Goal: Obtain resource: Download file/media

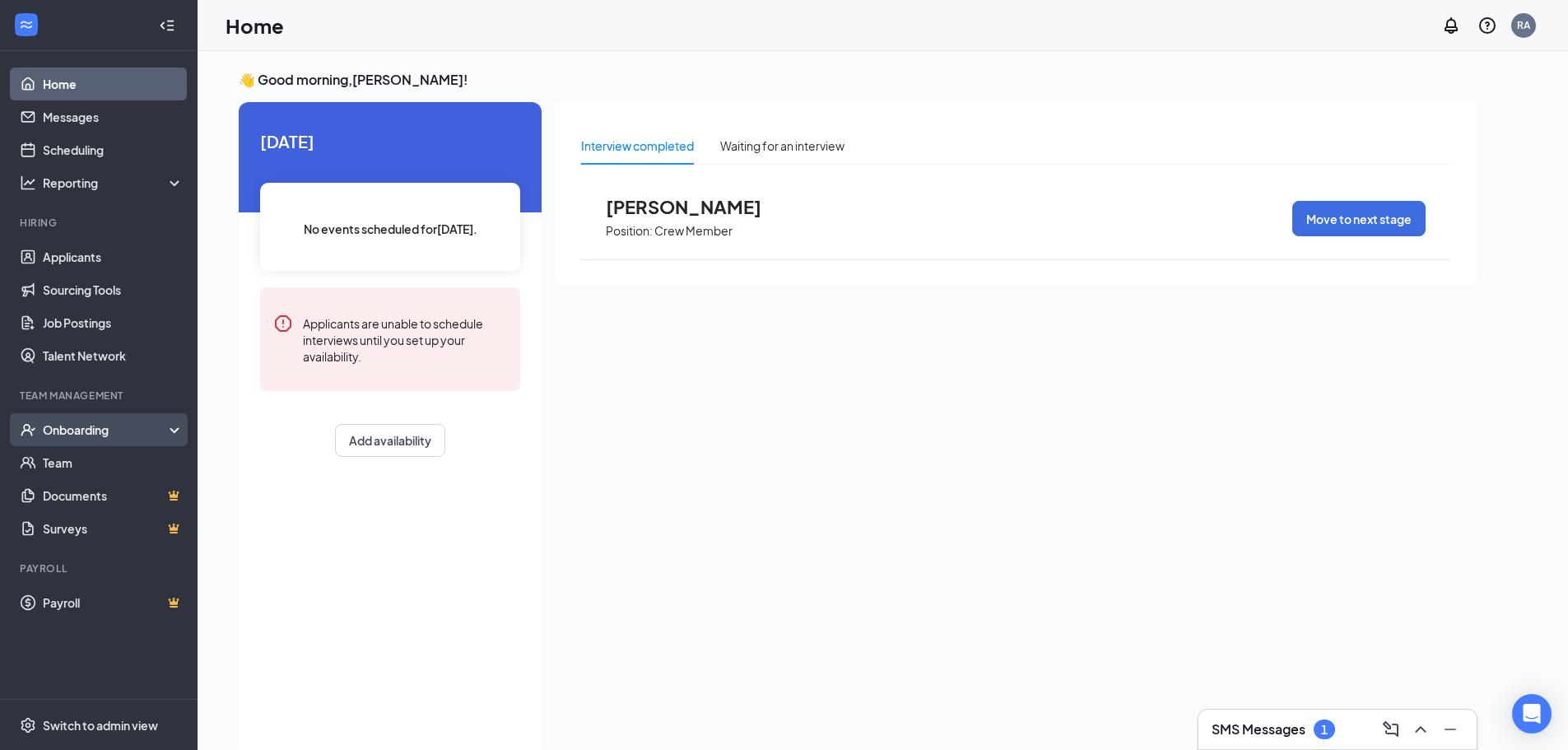
click at [107, 435] on div "Onboarding" at bounding box center [106, 430] width 126 height 16
click at [100, 433] on div "Onboarding" at bounding box center [106, 430] width 126 height 16
click at [90, 435] on div "Onboarding" at bounding box center [106, 430] width 126 height 16
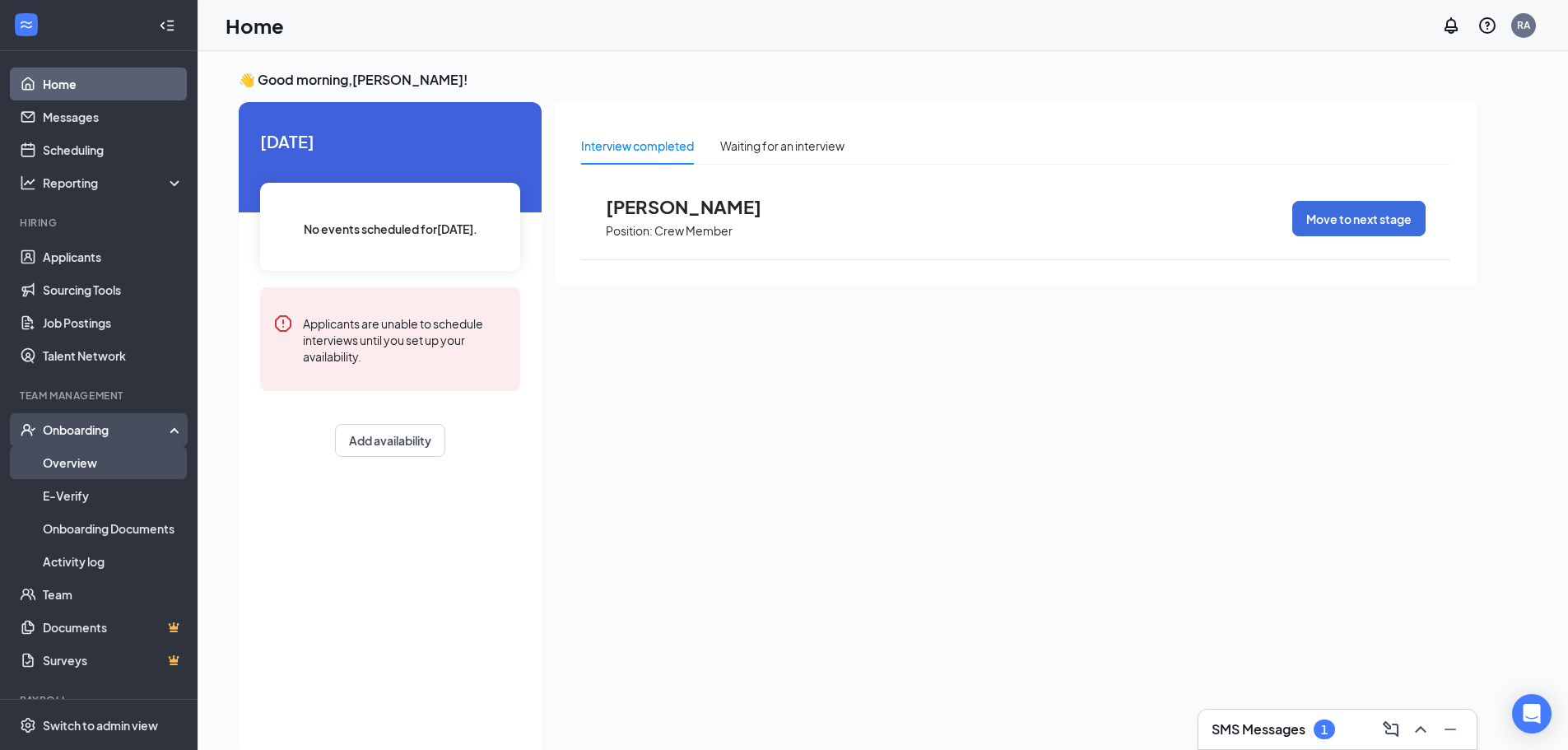
click at [71, 452] on link "Overview" at bounding box center [113, 462] width 141 height 33
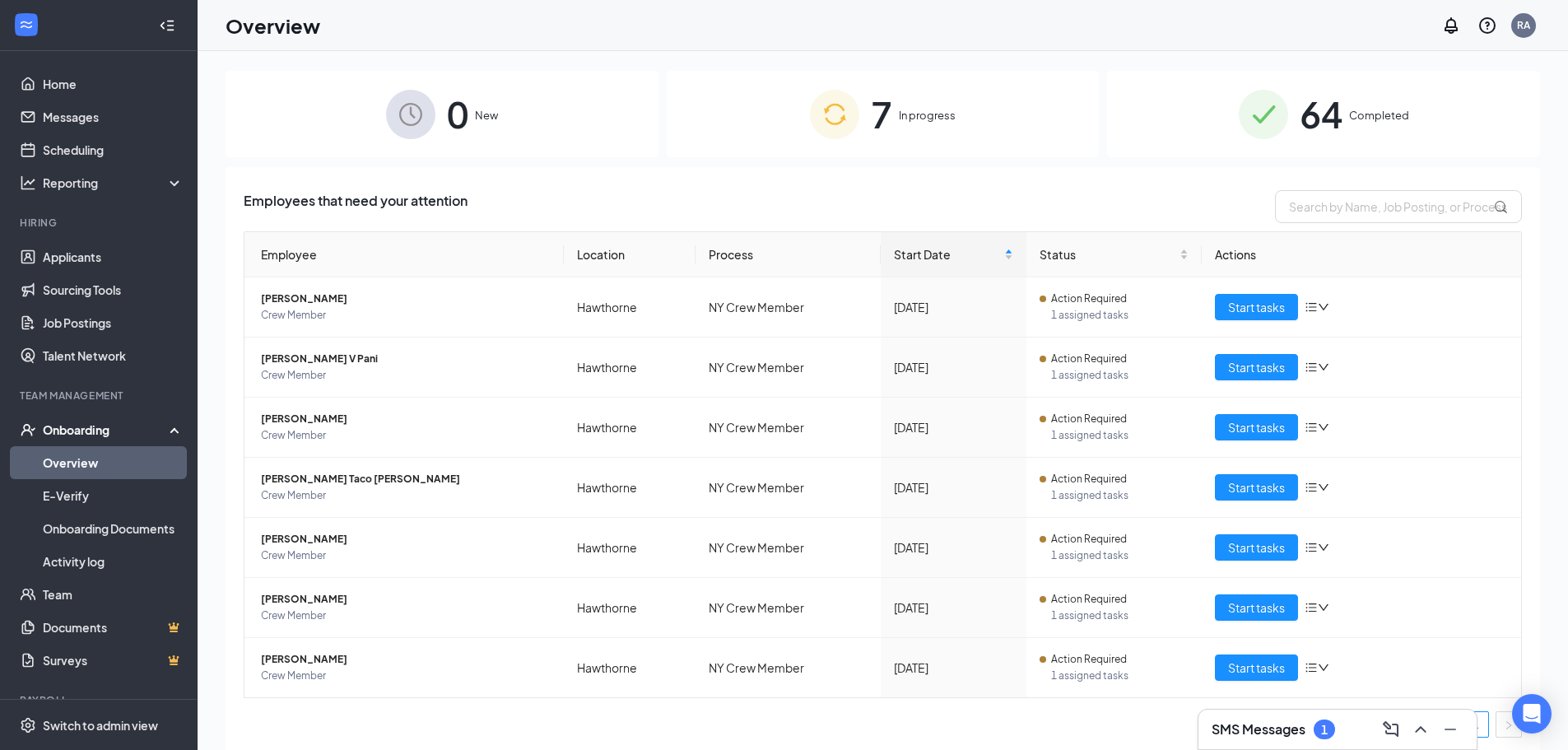
click at [1350, 120] on span "Completed" at bounding box center [1380, 116] width 60 height 16
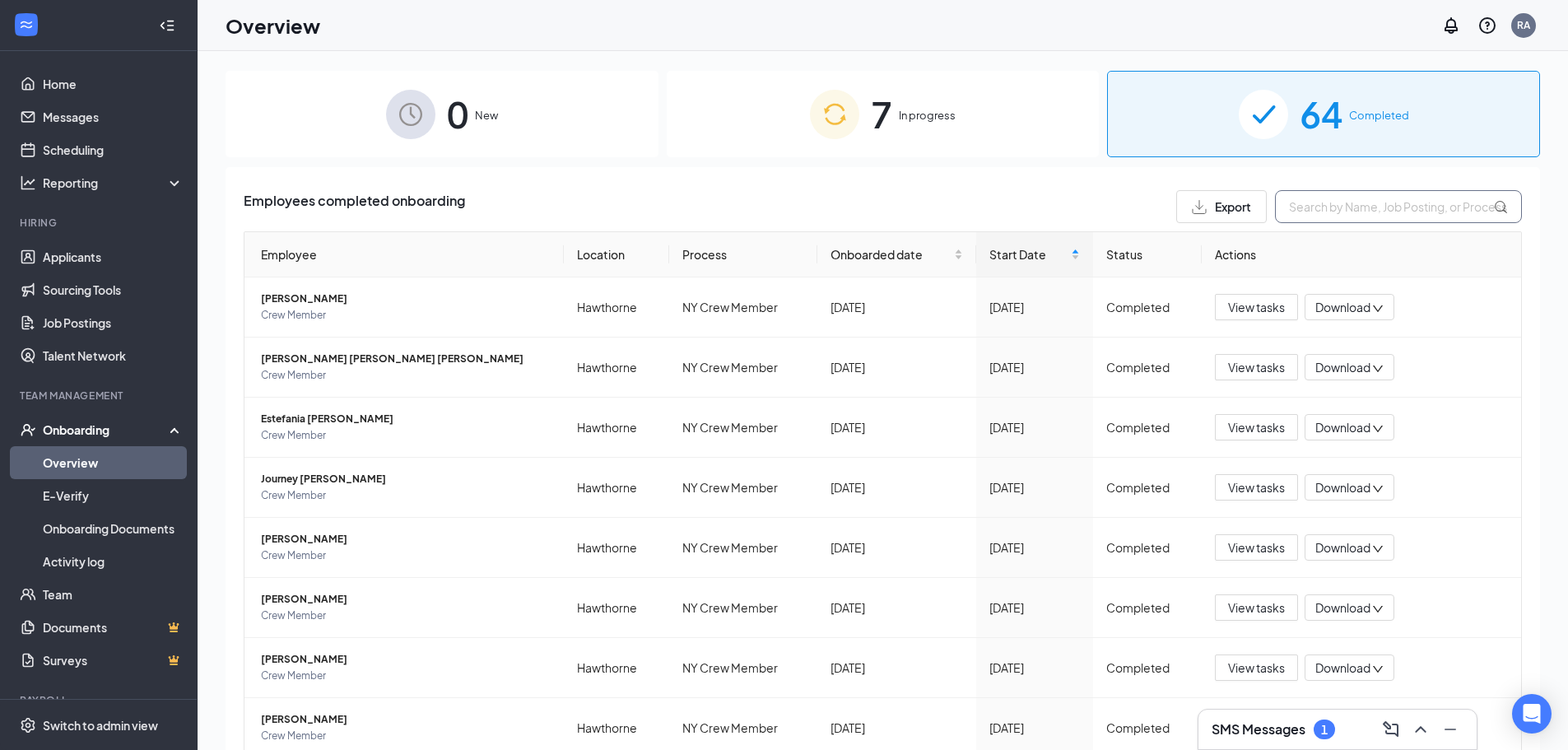
click at [1300, 202] on input "text" at bounding box center [1398, 207] width 247 height 33
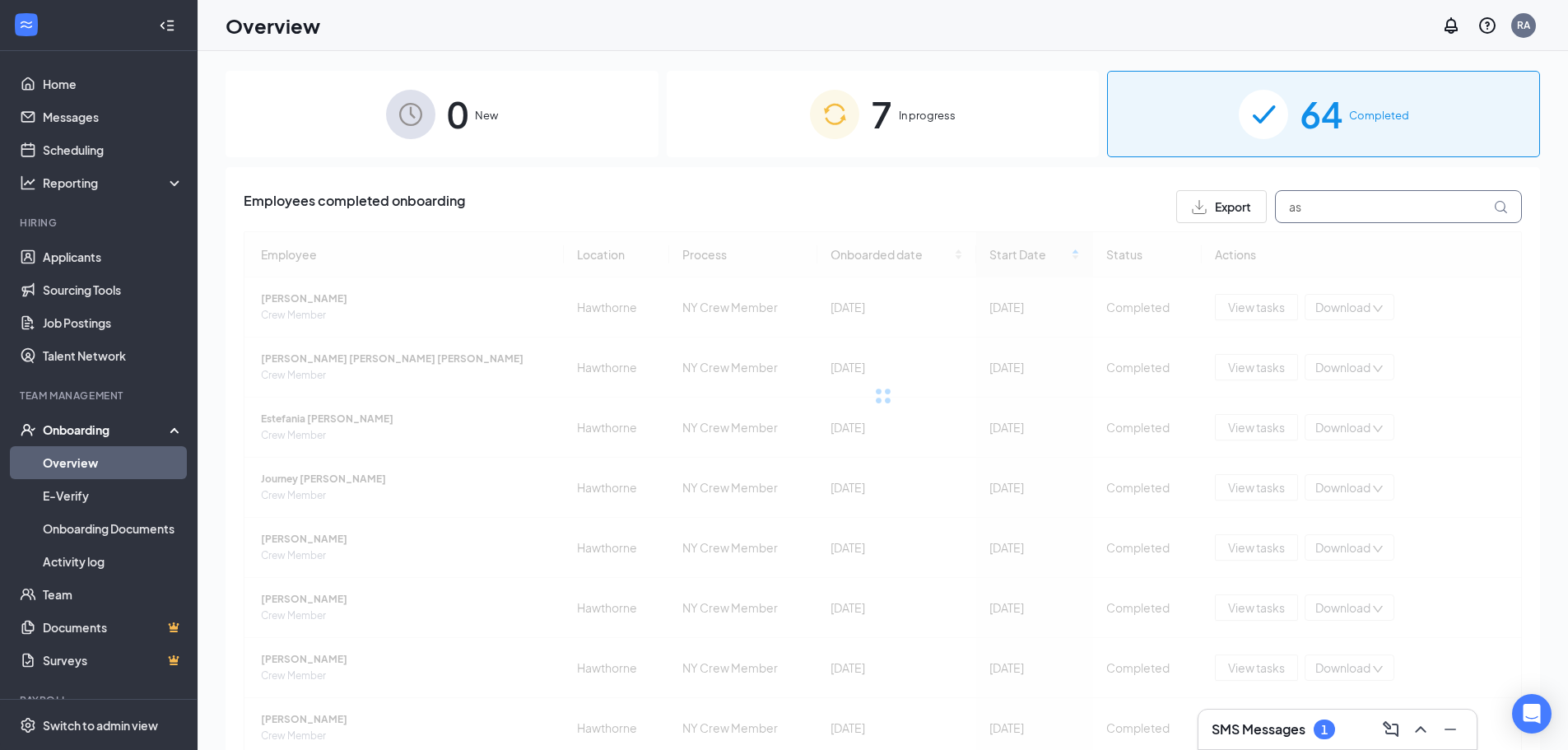
type input "as"
click at [1494, 203] on icon at bounding box center [1501, 207] width 14 height 14
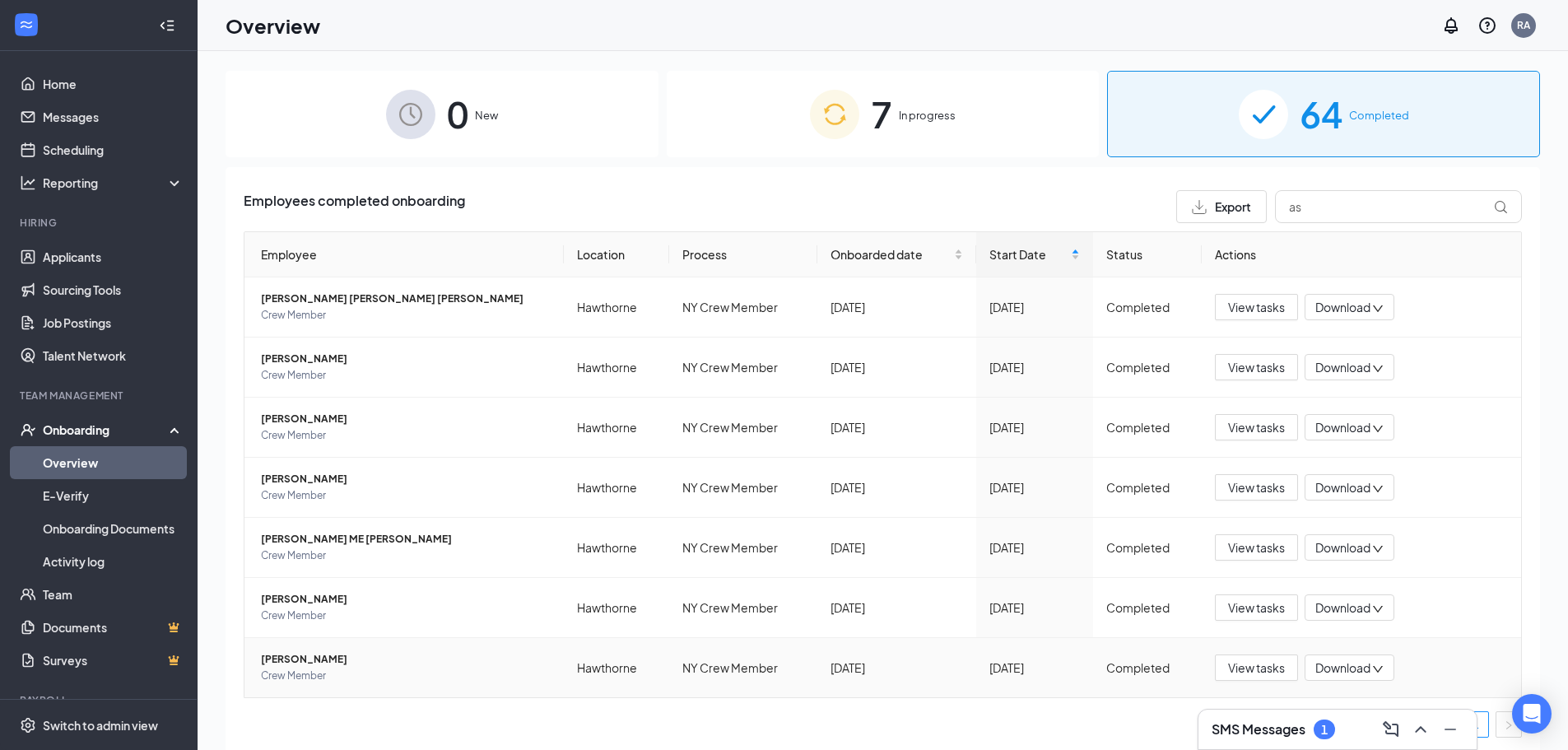
click at [288, 654] on span "Ashley Aponte" at bounding box center [406, 659] width 289 height 16
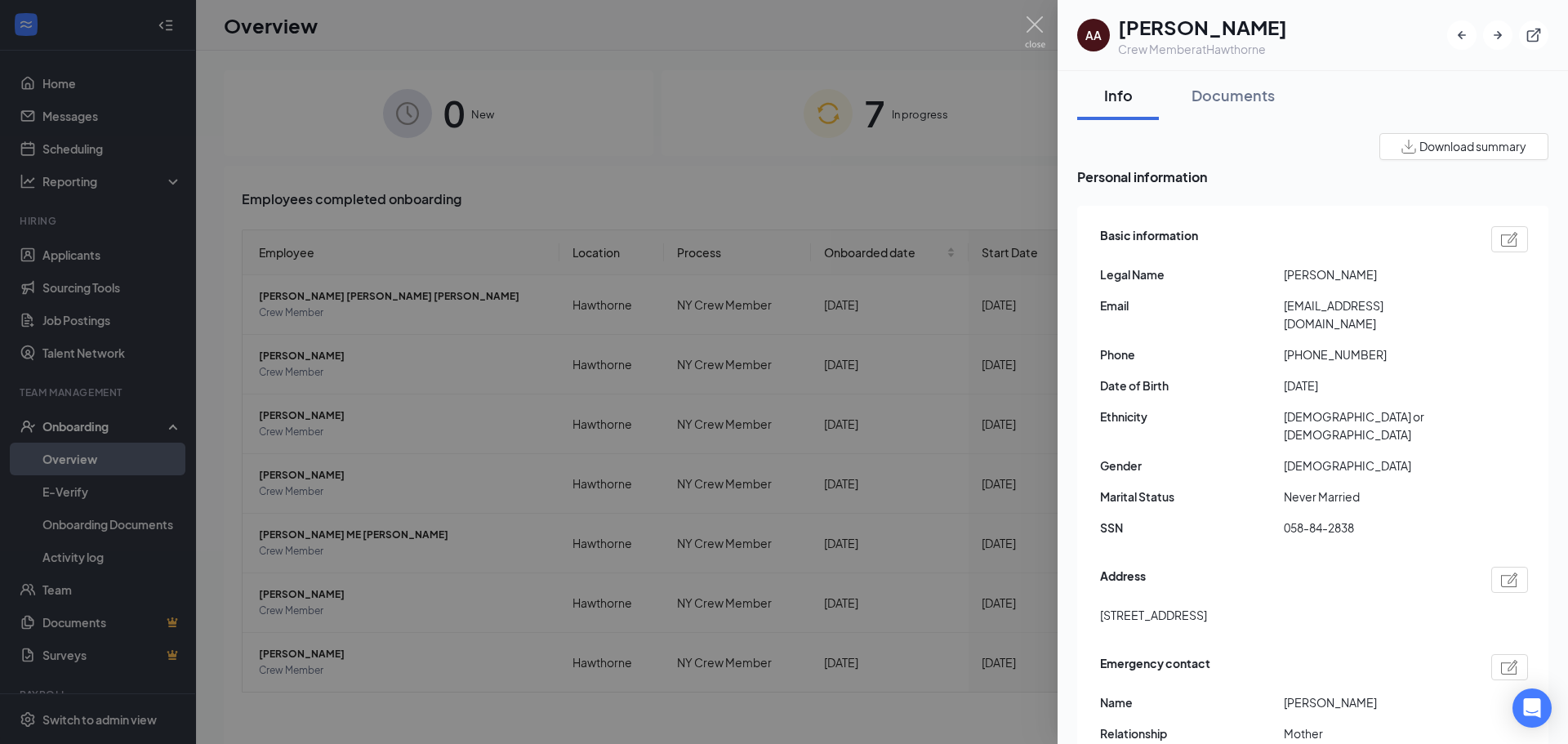
click at [482, 599] on div at bounding box center [784, 372] width 1568 height 744
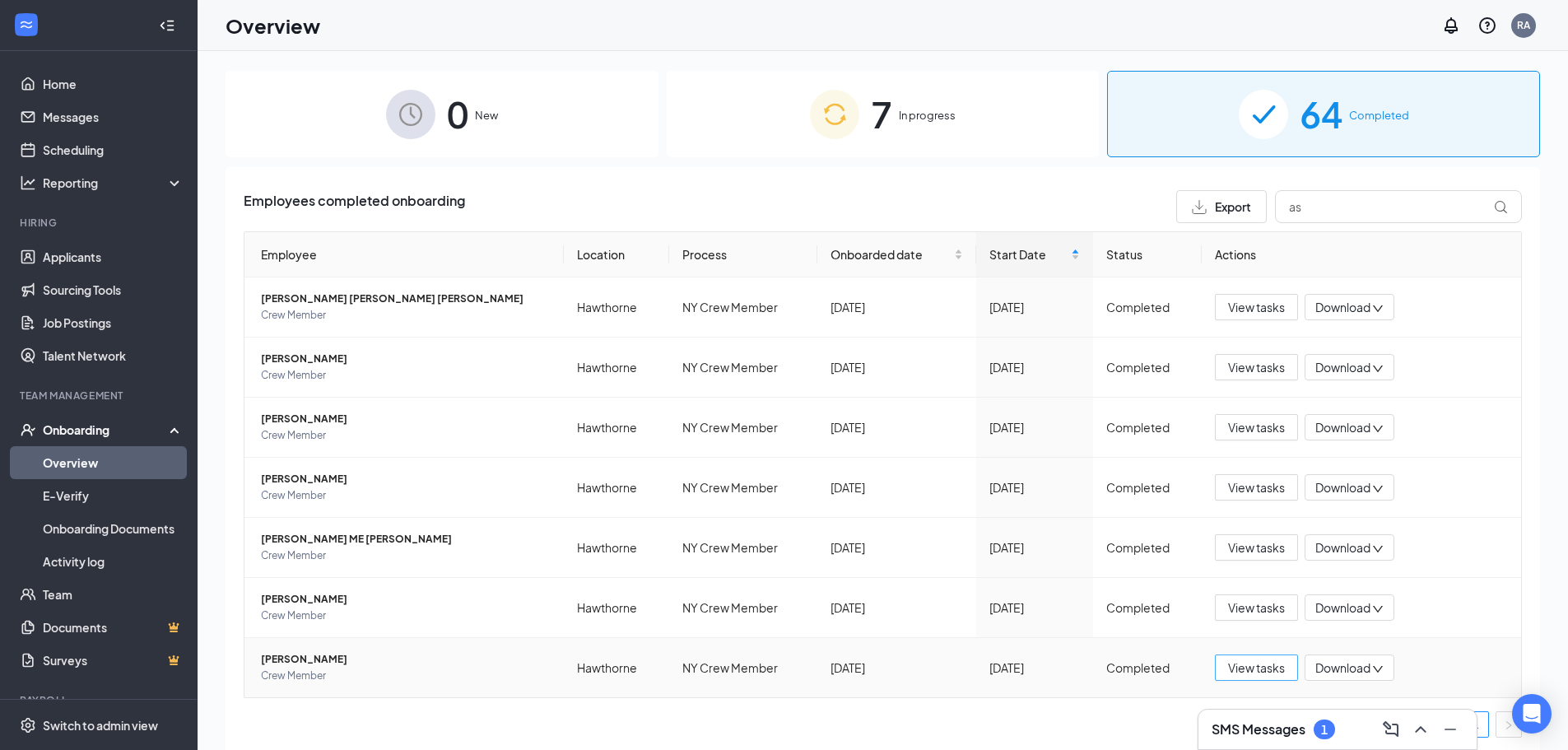
click at [1271, 679] on button "View tasks" at bounding box center [1256, 667] width 83 height 26
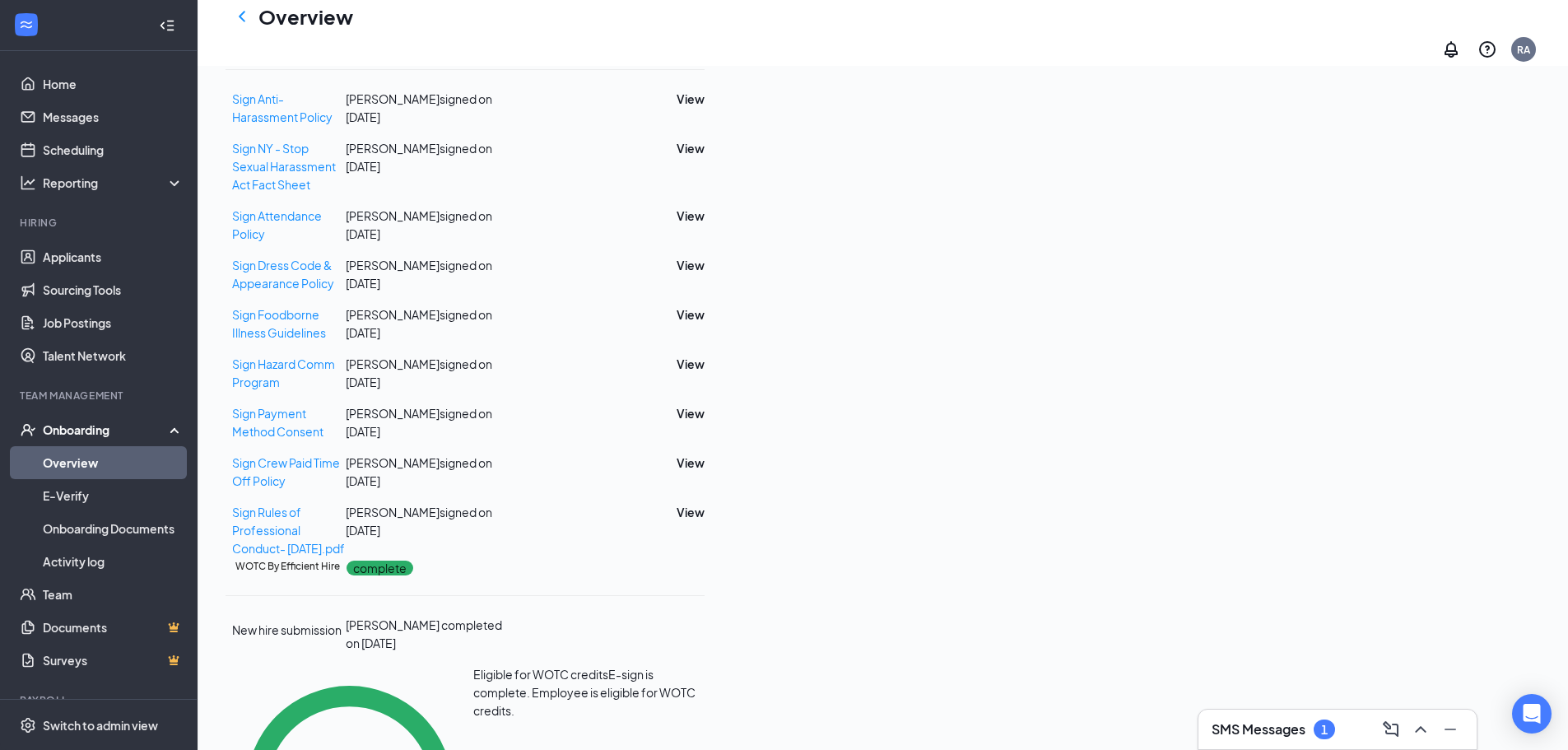
scroll to position [741, 0]
click at [704, 319] on button "View" at bounding box center [691, 314] width 28 height 18
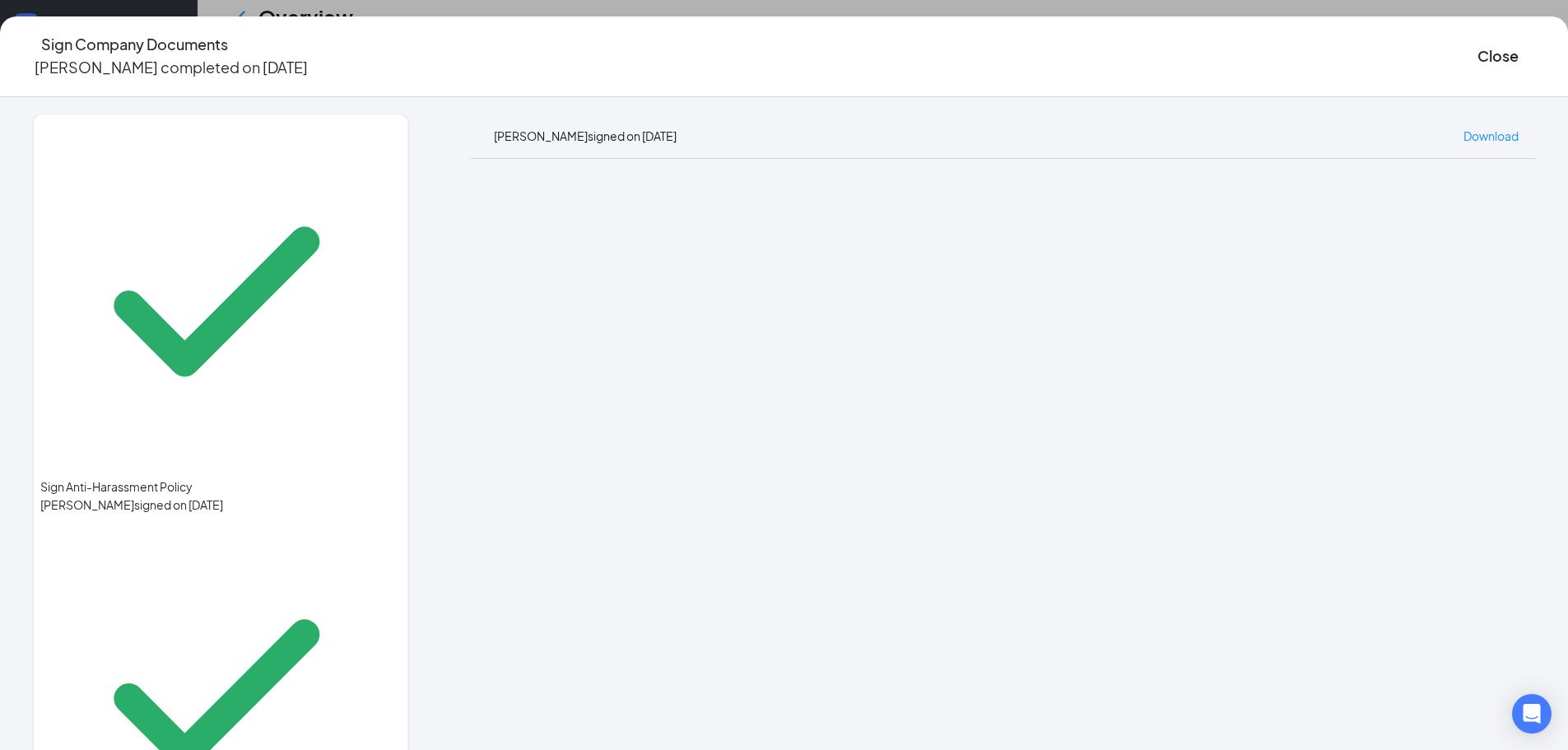
click at [1535, 56] on icon "Ellipses" at bounding box center [1535, 56] width 0 height 0
drag, startPoint x: 1370, startPoint y: 418, endPoint x: 1506, endPoint y: 188, distance: 267.2
click at [1506, 188] on div "Sign Anti-Harassment Policy Ashley Aponte signed on Sep 27 Sign NY - Stop Sexua…" at bounding box center [784, 423] width 1568 height 653
click at [1463, 128] on span "Download" at bounding box center [1491, 136] width 56 height 15
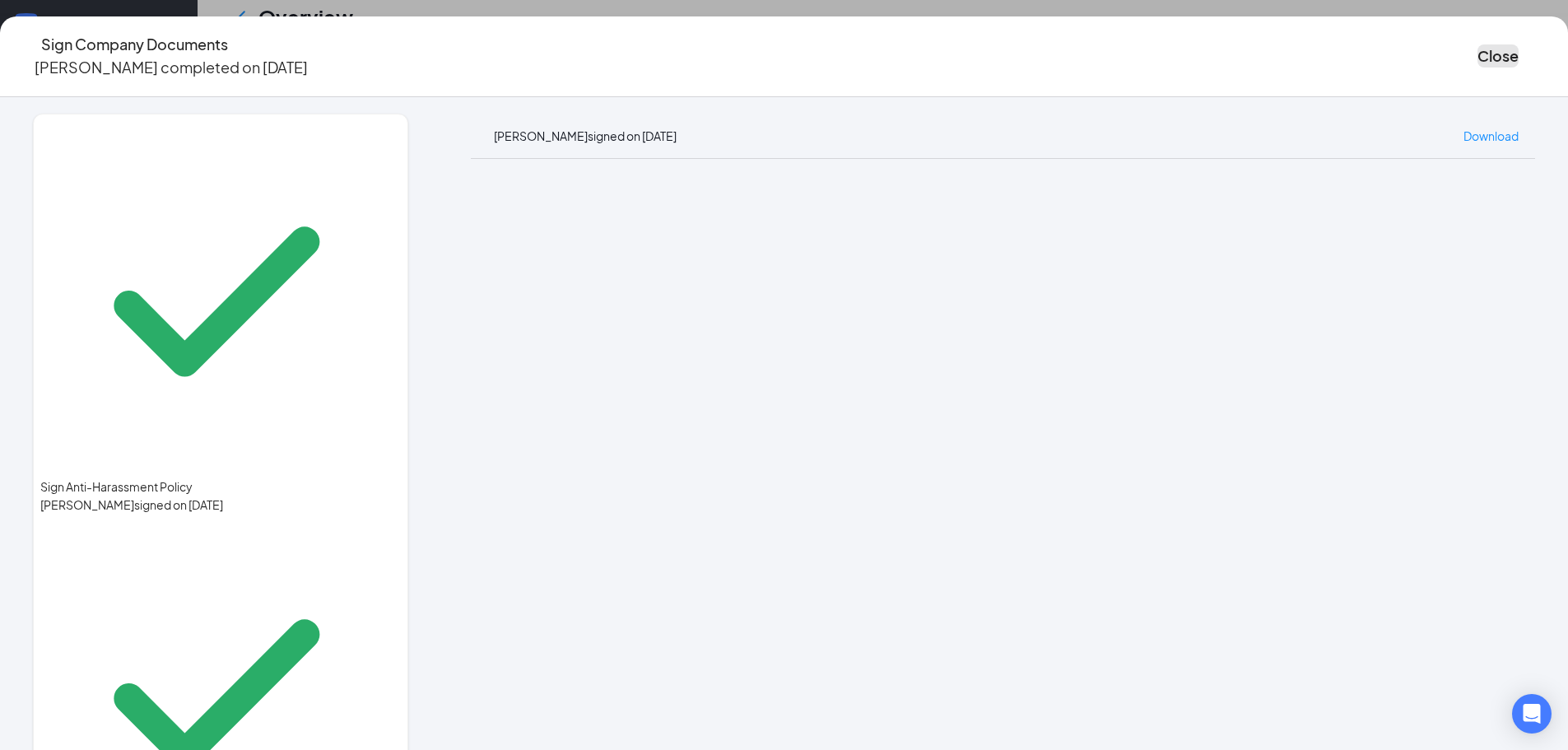
click at [1478, 56] on button "Close" at bounding box center [1498, 56] width 41 height 23
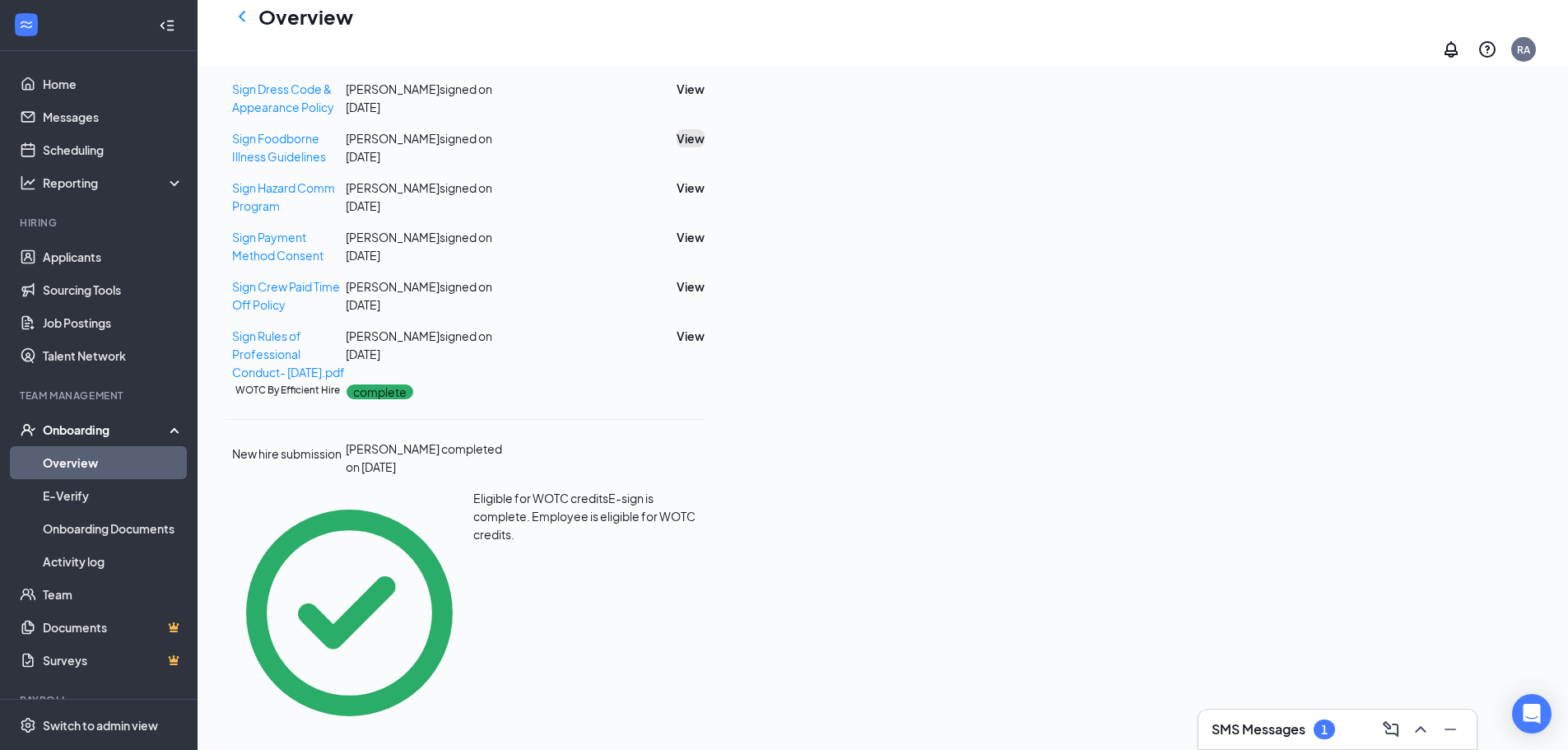
scroll to position [0, 0]
click at [239, 22] on icon "ChevronLeft" at bounding box center [242, 16] width 20 height 20
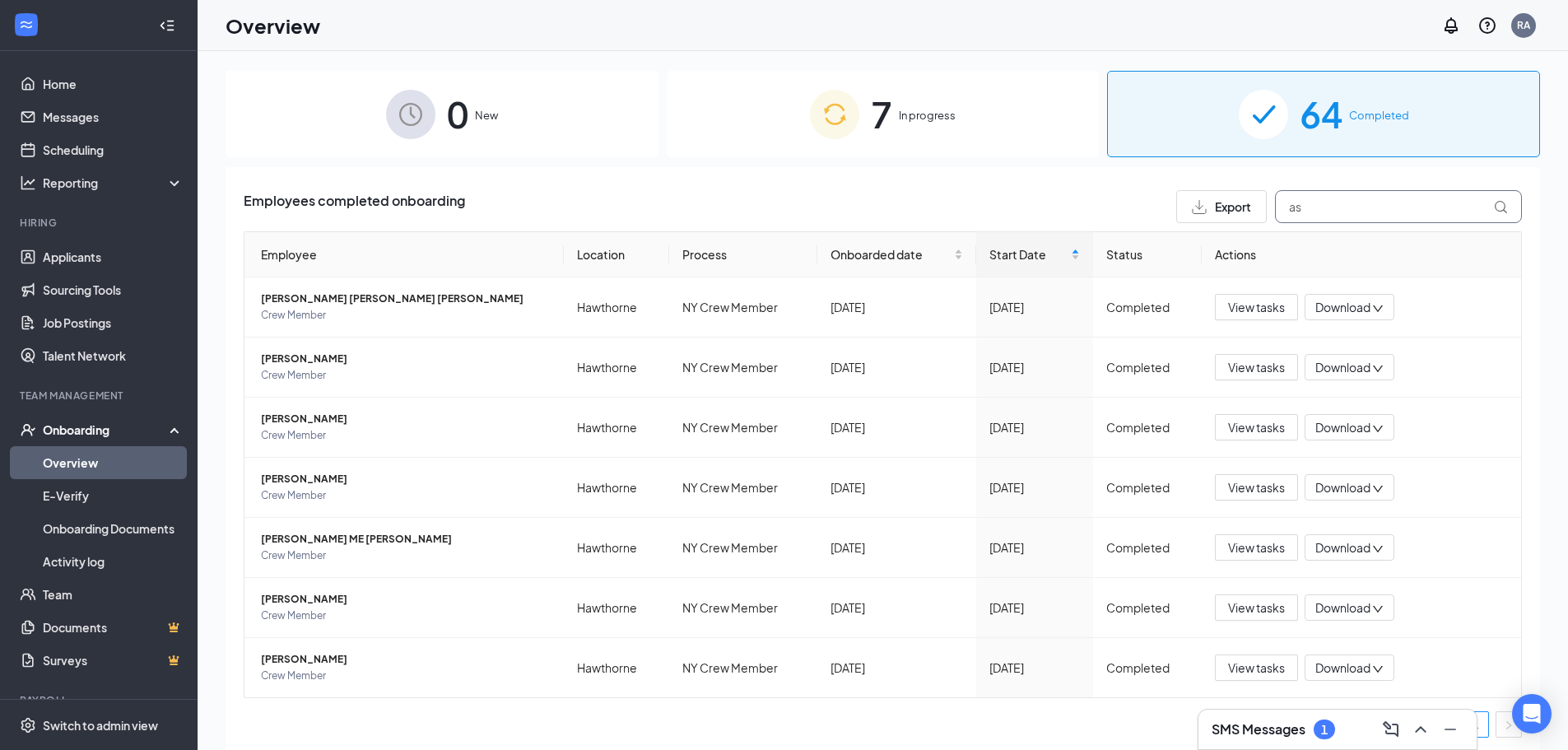
click at [1323, 204] on input "as" at bounding box center [1398, 207] width 247 height 33
type input "a"
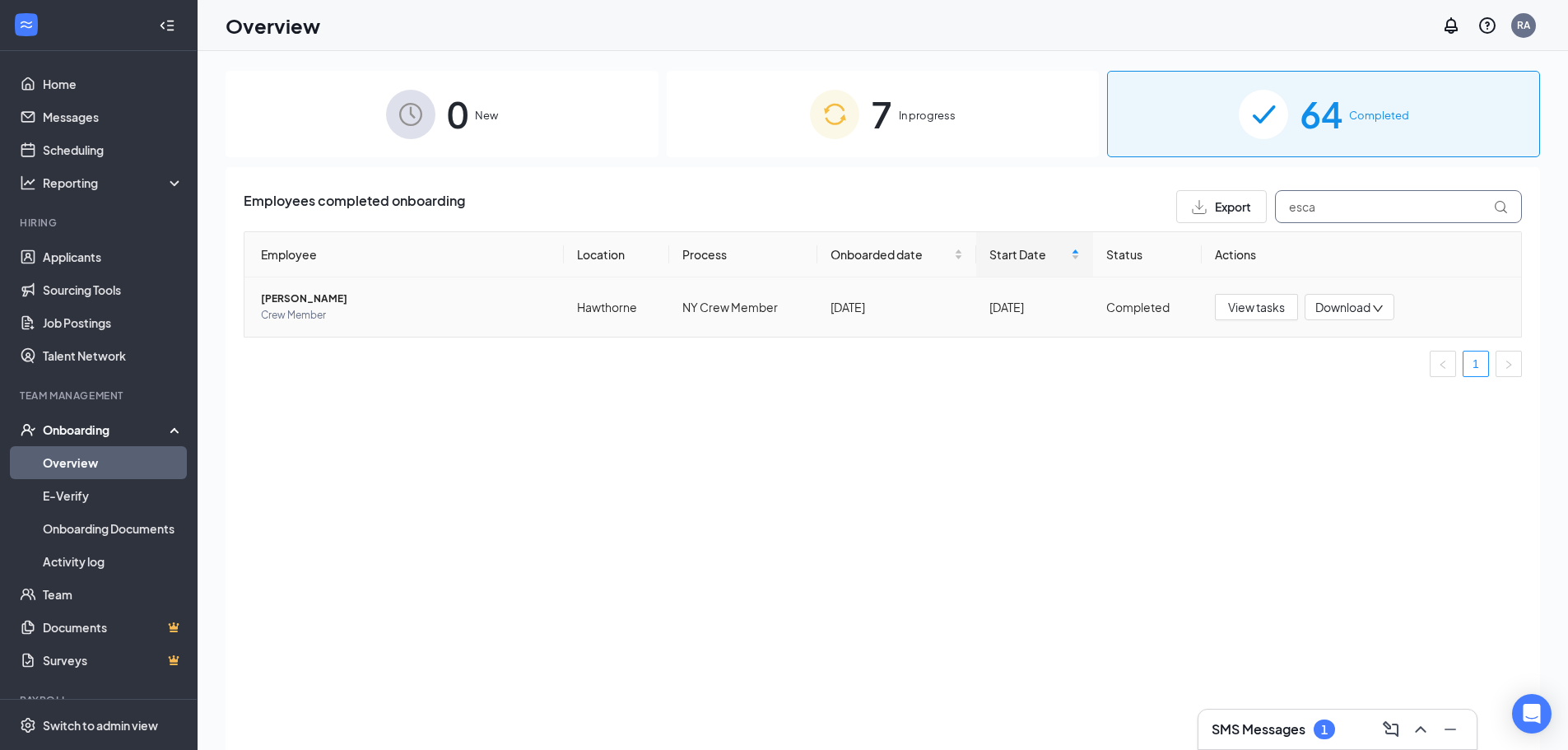
type input "esca"
click at [1346, 303] on span "Download" at bounding box center [1342, 307] width 56 height 17
click at [1243, 318] on button "View tasks" at bounding box center [1256, 307] width 83 height 26
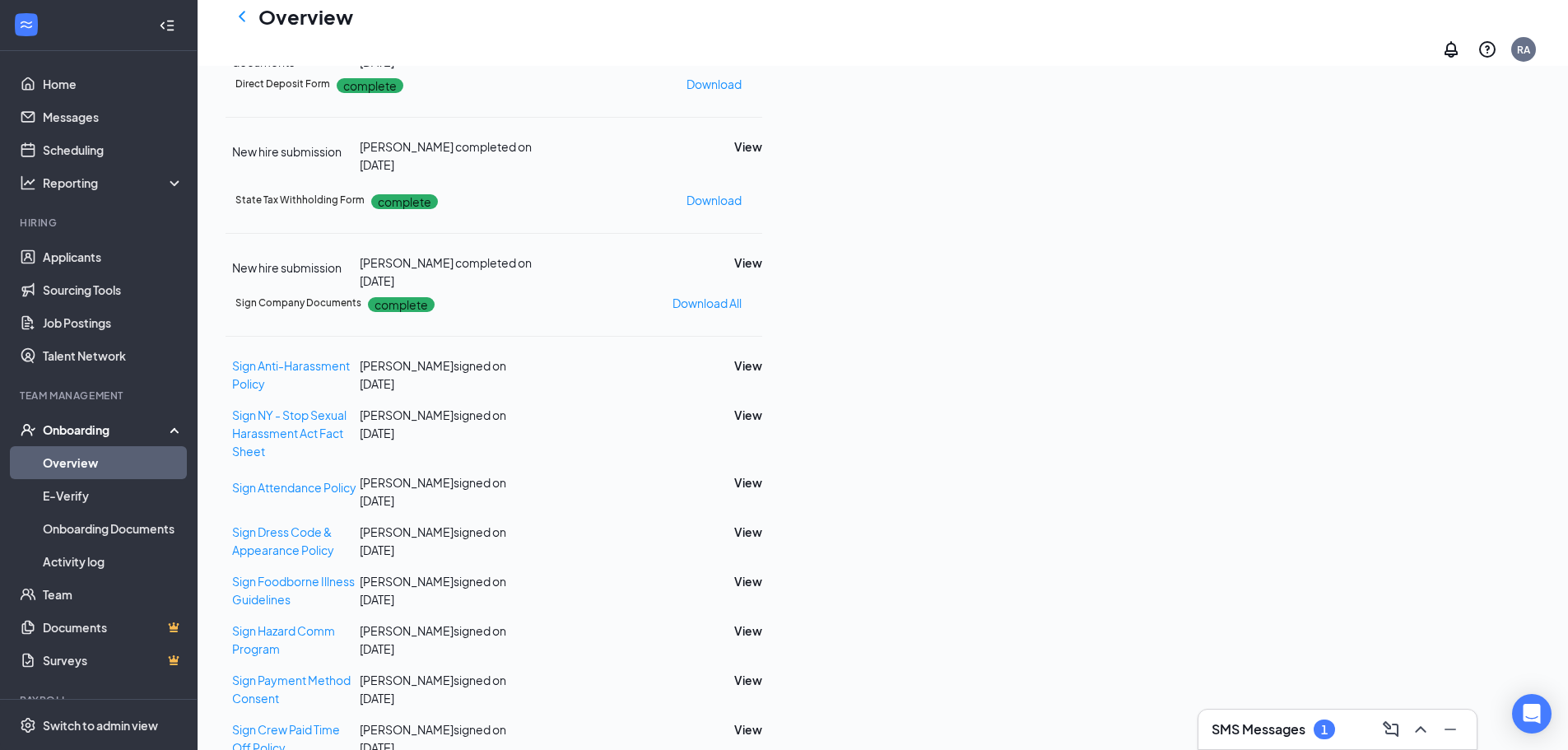
scroll to position [494, 0]
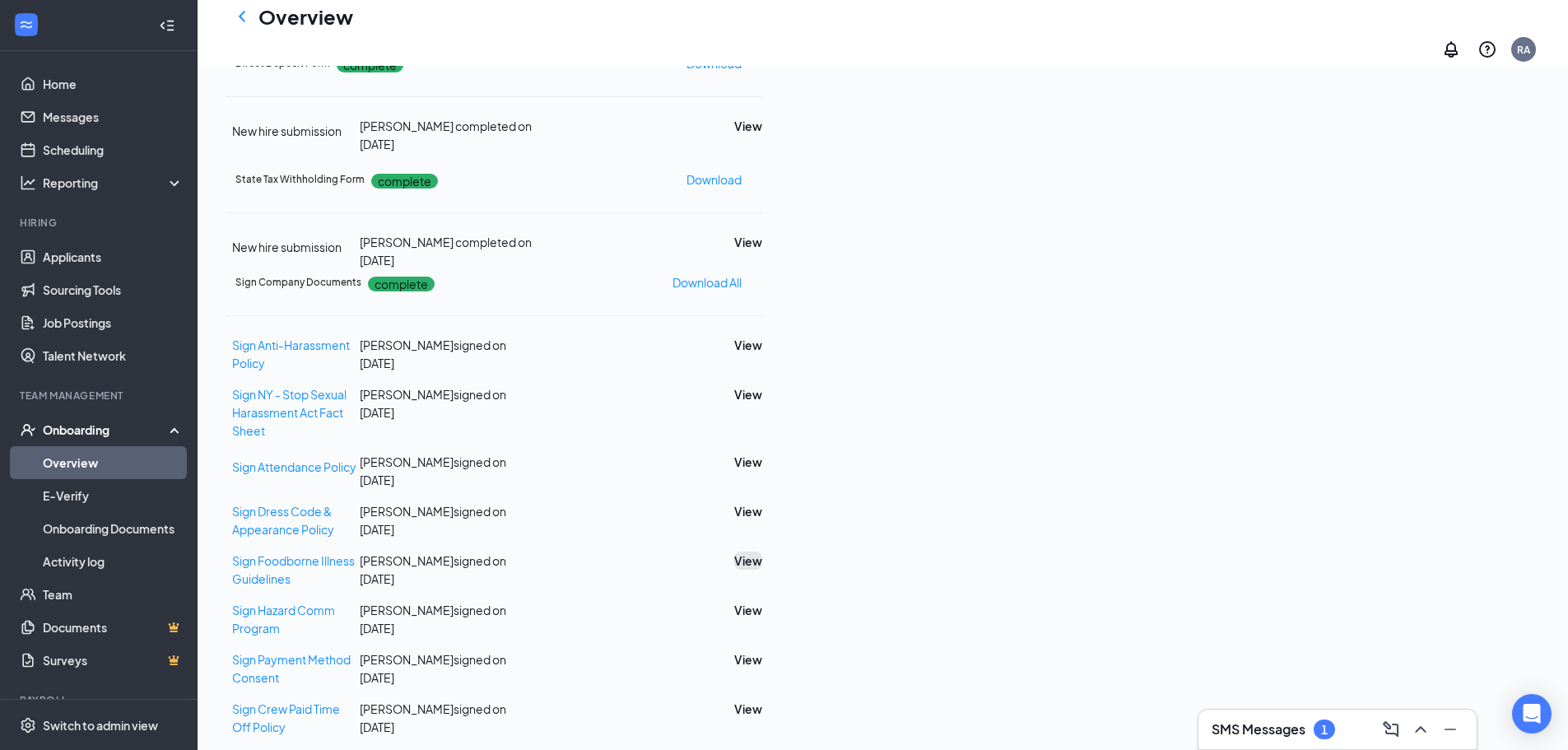
click at [763, 570] on button "View" at bounding box center [748, 561] width 28 height 18
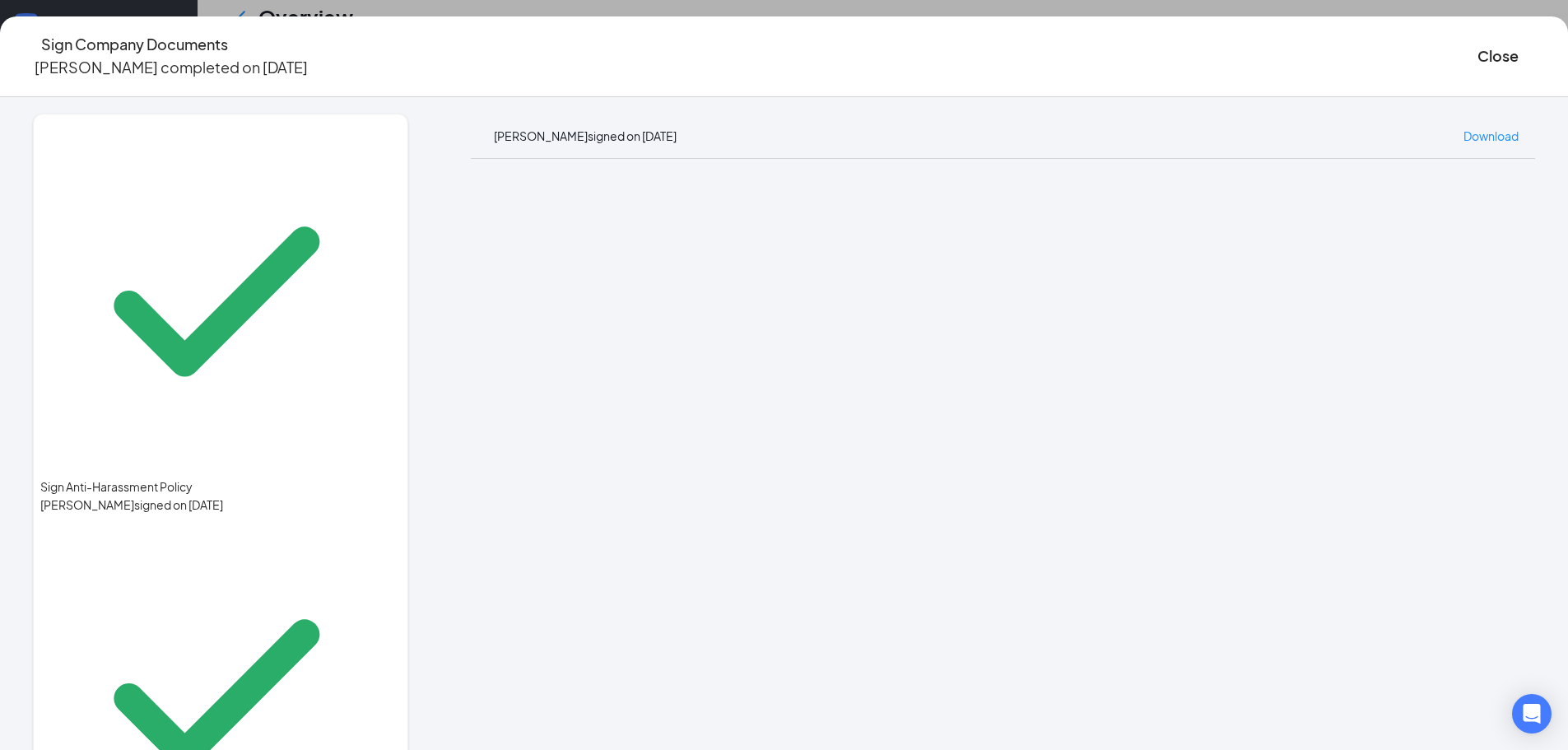
click at [1535, 56] on icon "Ellipses" at bounding box center [1535, 56] width 0 height 0
click at [1519, 122] on div "Sign Anti-Harassment Policy Escarlet Sanchez signed on Aug 30 Sign NY - Stop Se…" at bounding box center [784, 423] width 1568 height 653
click at [1463, 128] on span "Download" at bounding box center [1491, 136] width 56 height 15
click at [1478, 57] on button "Close" at bounding box center [1498, 56] width 41 height 23
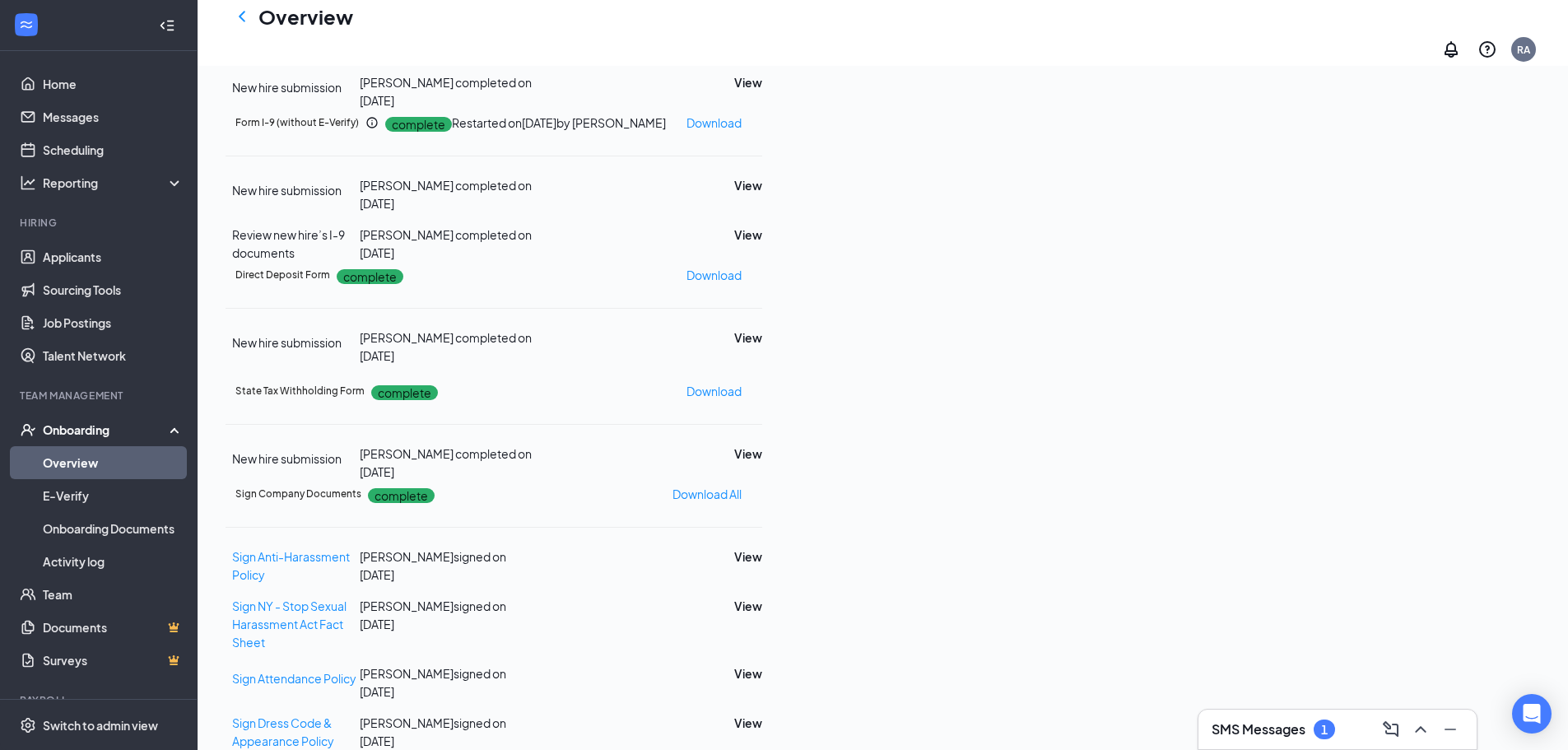
scroll to position [0, 0]
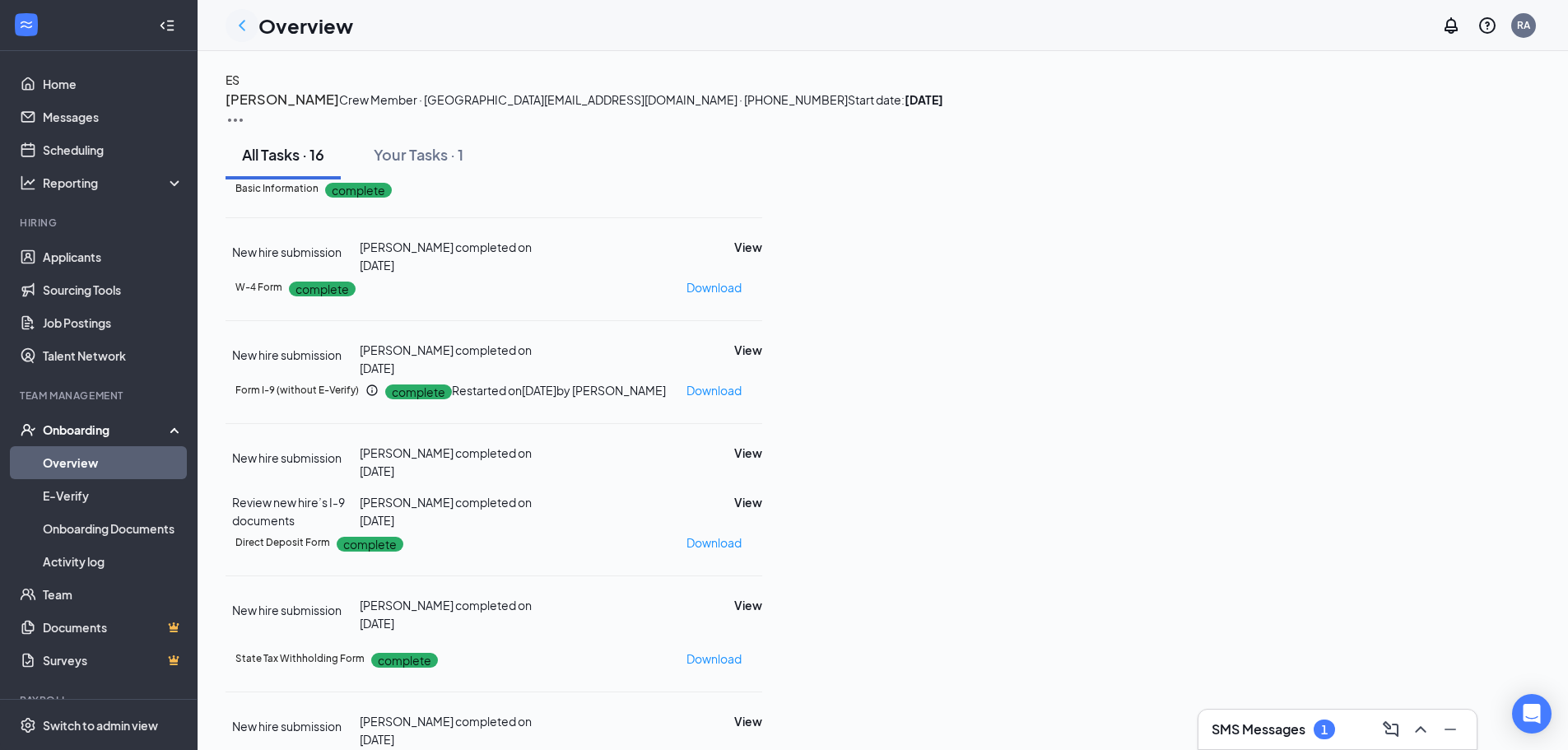
click at [245, 27] on icon "ChevronLeft" at bounding box center [242, 25] width 20 height 20
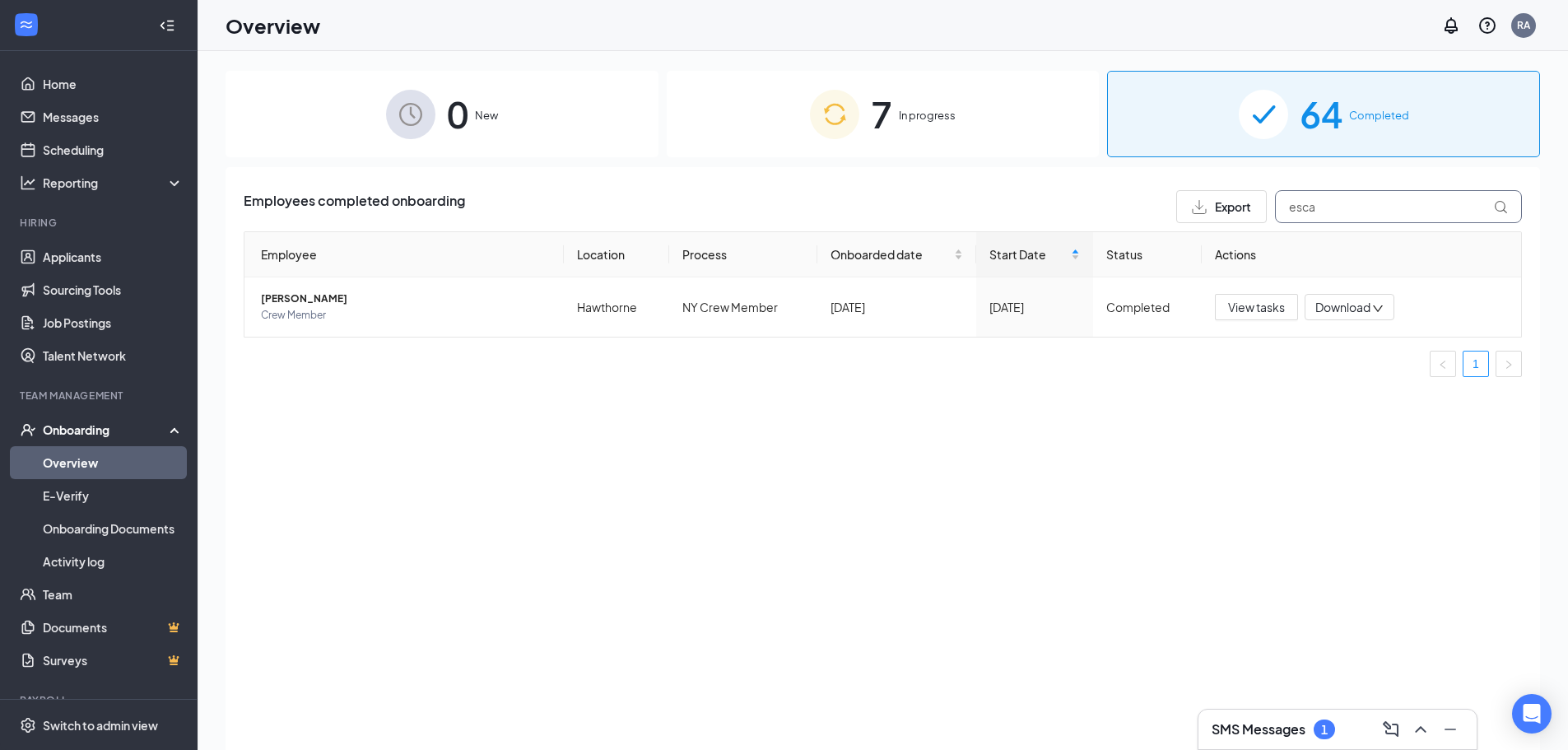
click at [1318, 215] on input "esca" at bounding box center [1398, 207] width 247 height 33
type input "e"
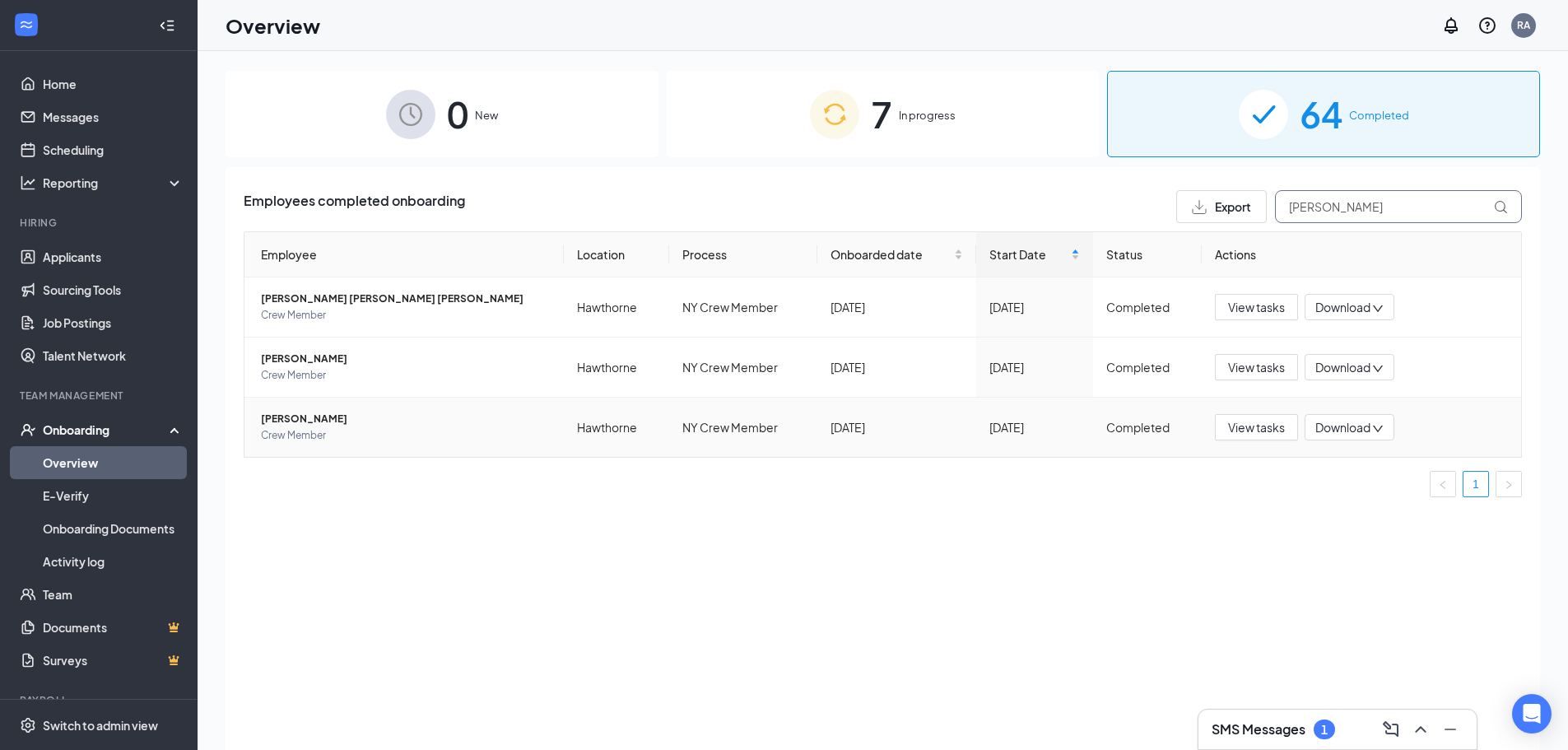
type input "juan"
click at [302, 417] on span "Juan P Alvarez" at bounding box center [406, 419] width 289 height 16
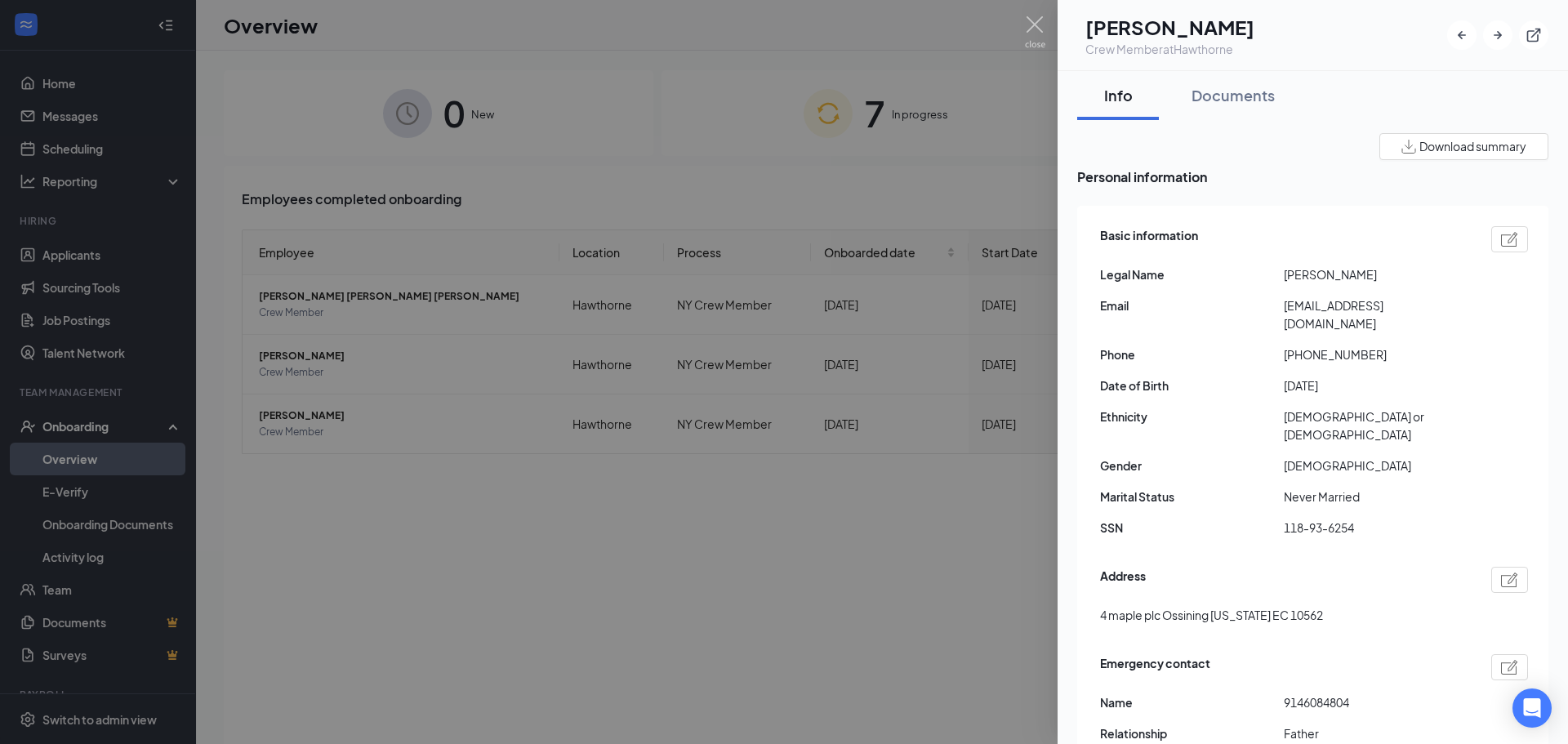
click at [1036, 14] on div at bounding box center [784, 372] width 1568 height 744
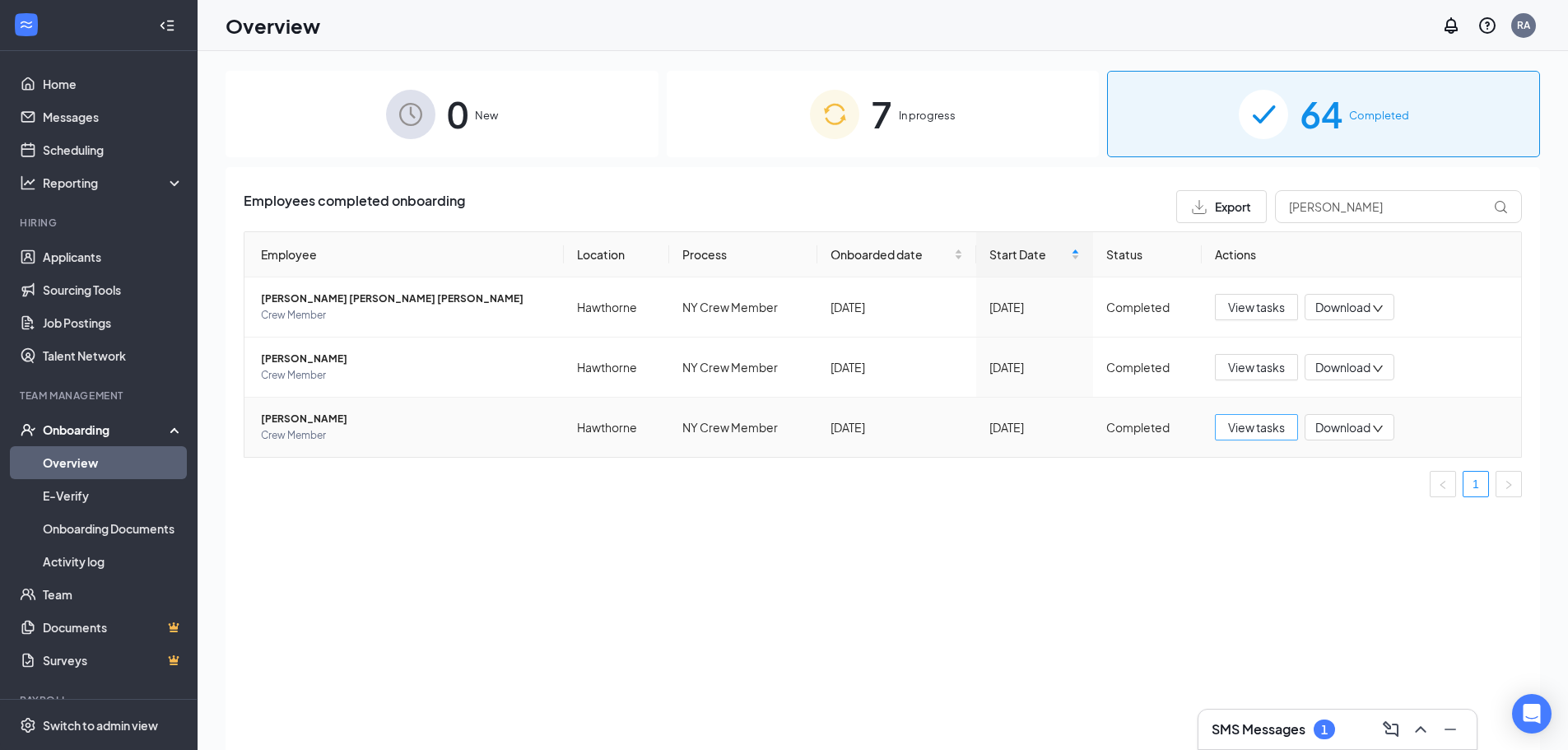
click at [1274, 427] on span "View tasks" at bounding box center [1257, 427] width 56 height 18
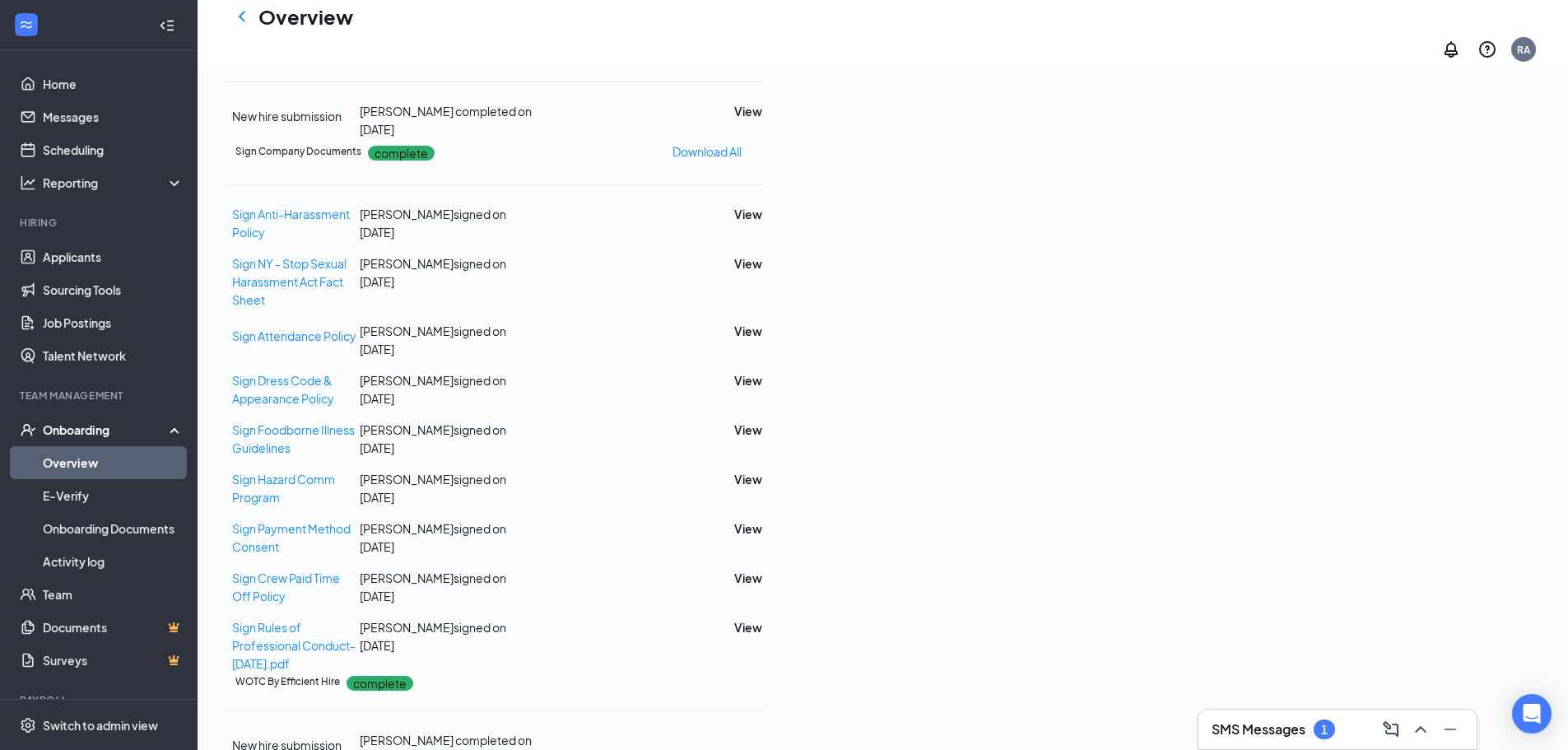
scroll to position [629, 0]
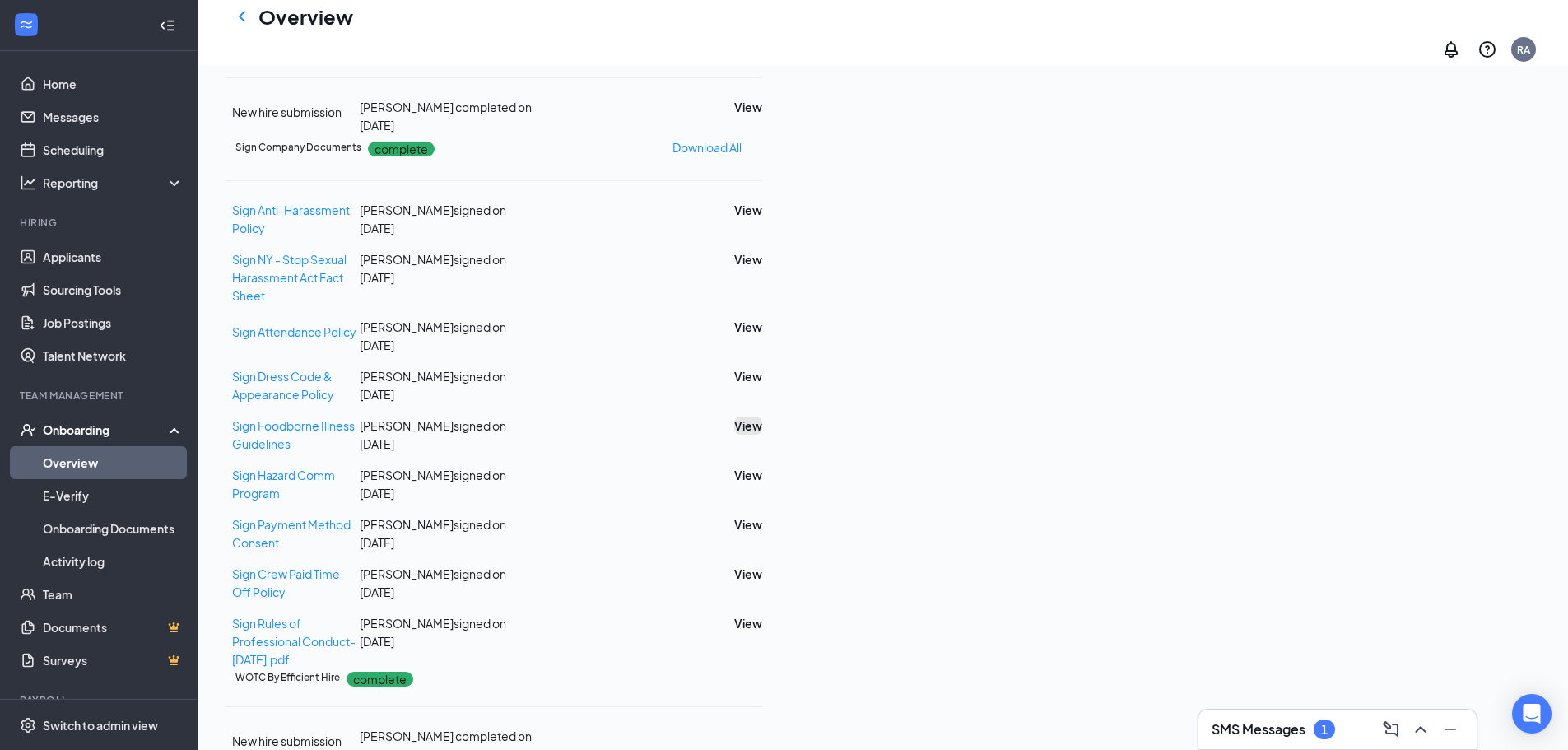
click at [763, 434] on button "View" at bounding box center [748, 426] width 28 height 18
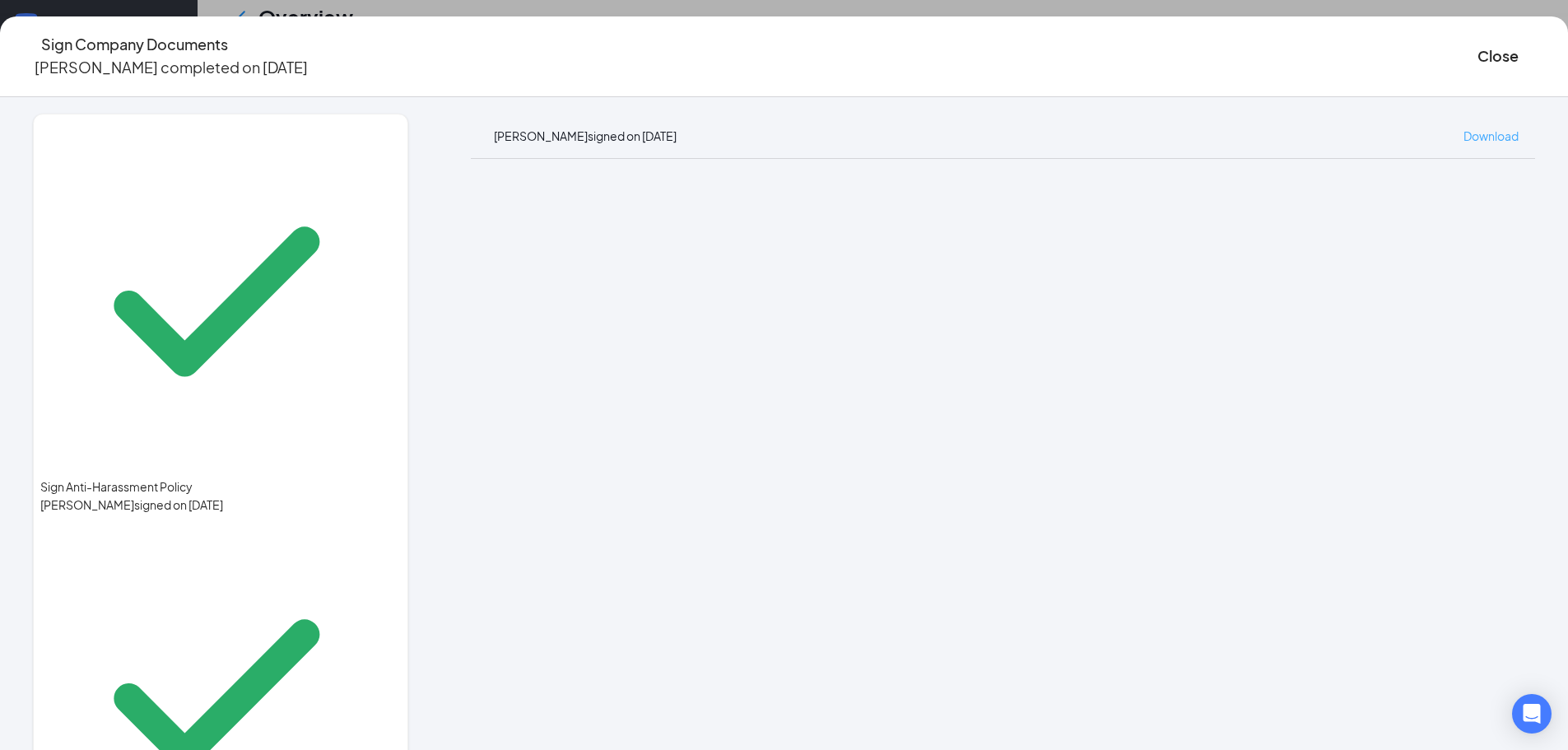
click at [1463, 128] on span "Download" at bounding box center [1491, 136] width 56 height 15
click at [1478, 53] on button "Close" at bounding box center [1498, 56] width 41 height 23
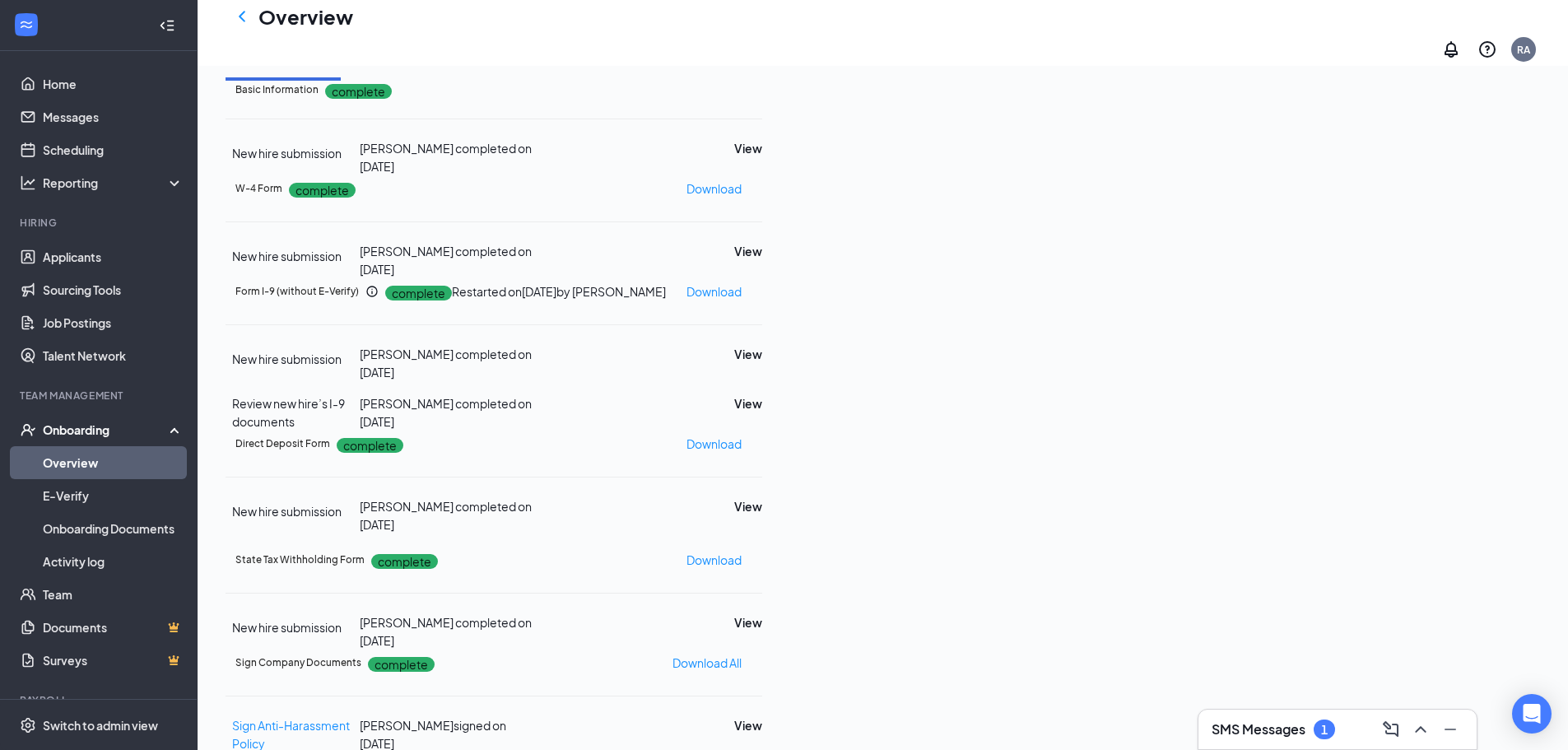
scroll to position [0, 0]
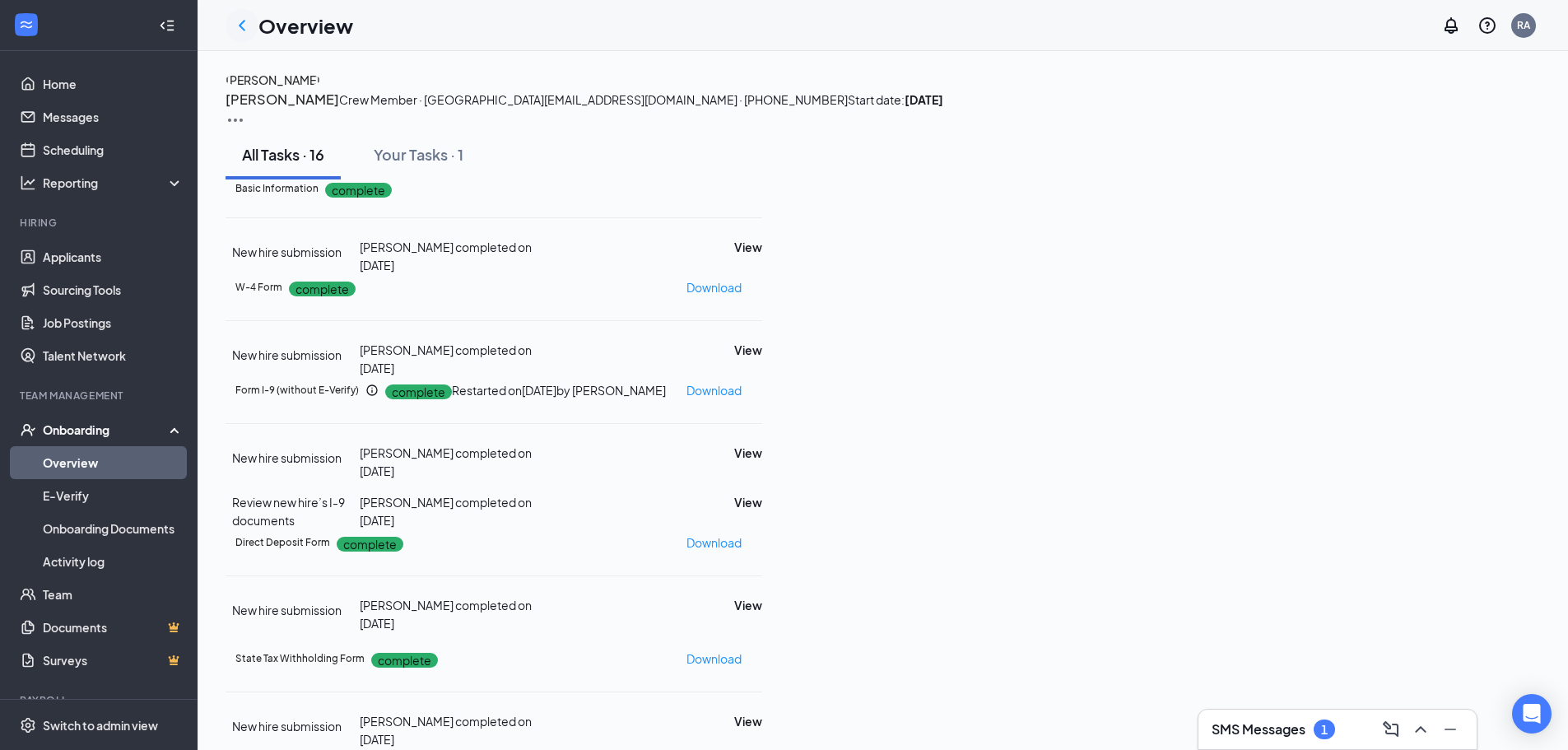
click at [238, 12] on div at bounding box center [242, 25] width 33 height 33
drag, startPoint x: 240, startPoint y: 20, endPoint x: 259, endPoint y: 35, distance: 24.2
click at [240, 21] on icon "ChevronLeft" at bounding box center [242, 25] width 20 height 20
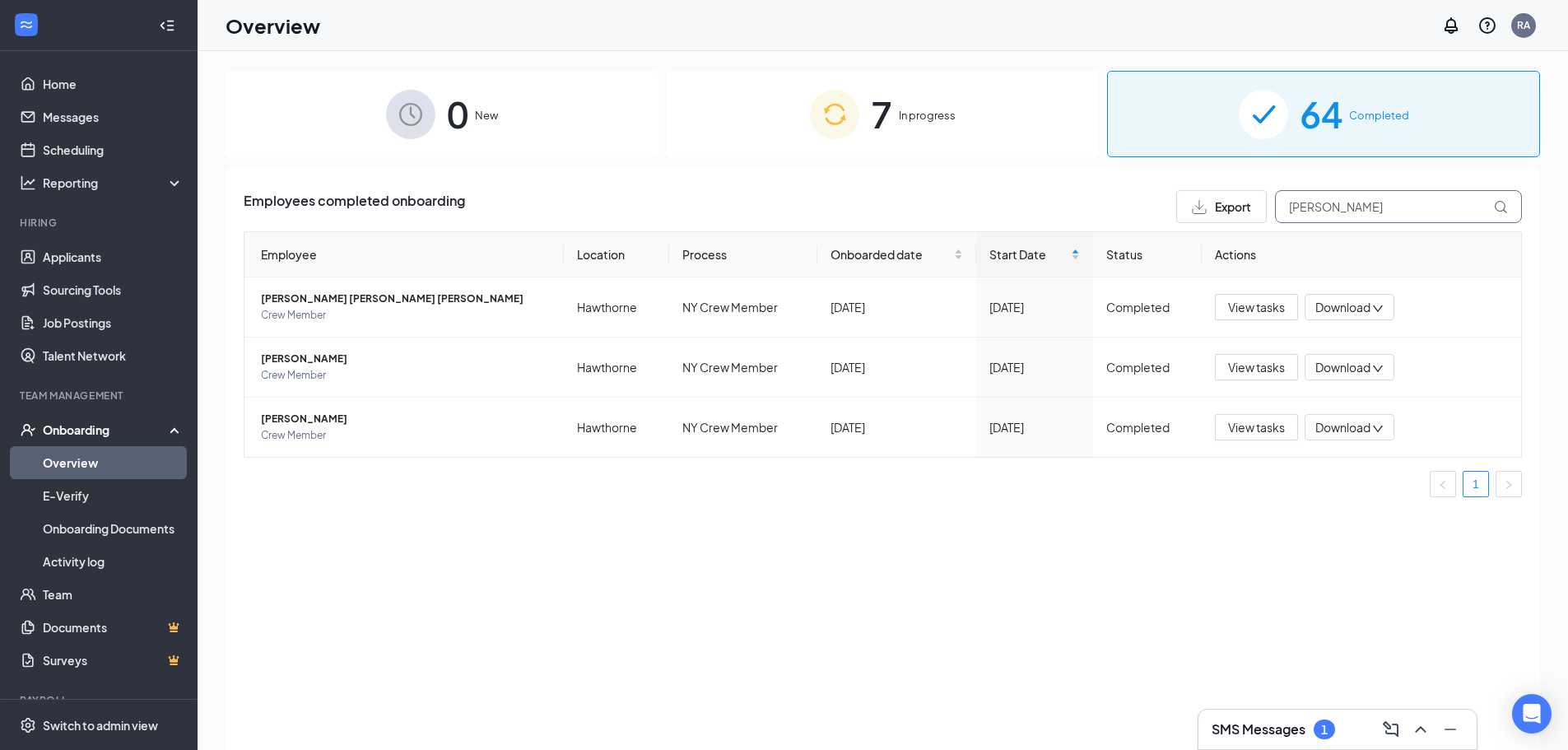
click at [1340, 211] on input "juan" at bounding box center [1398, 207] width 247 height 33
type input "j"
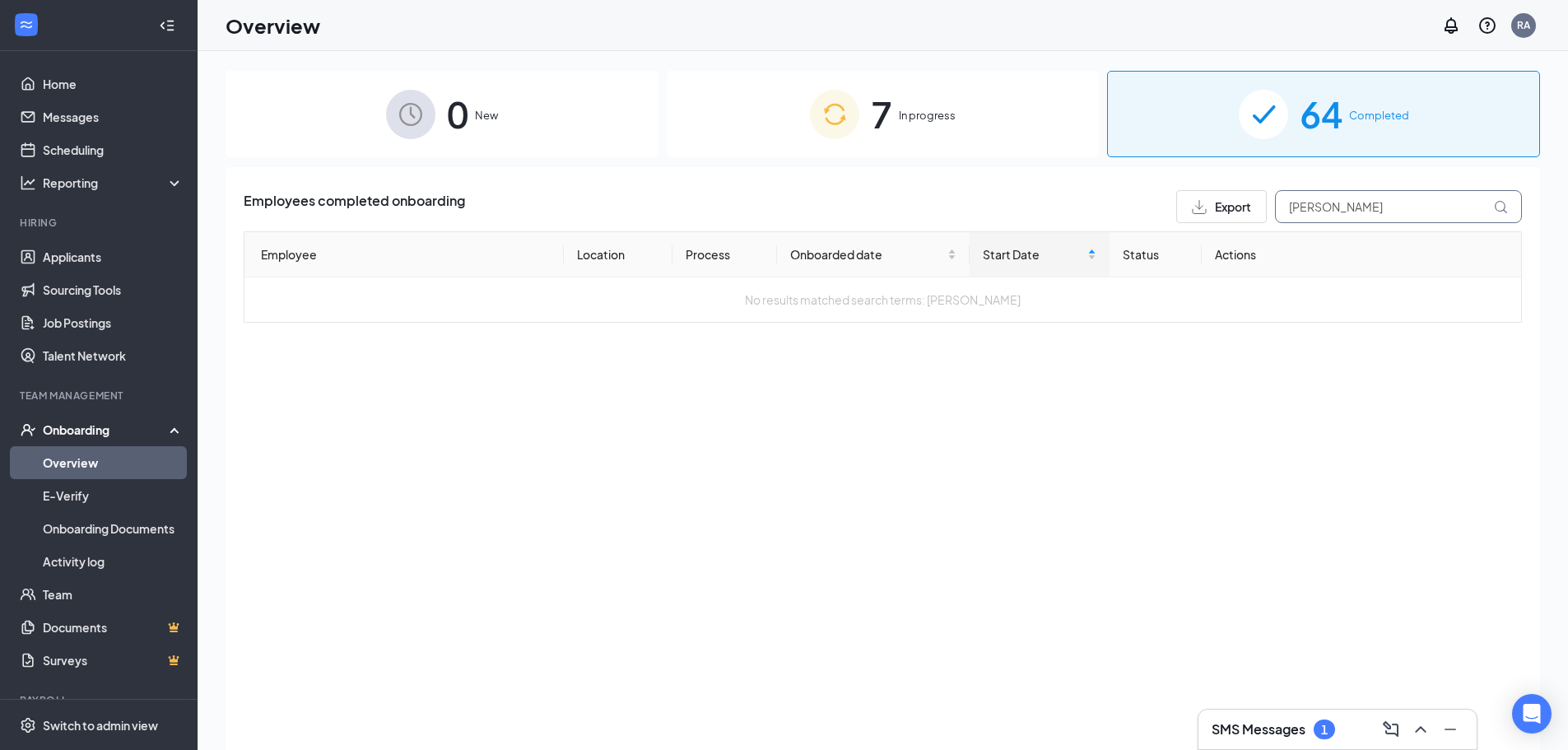
click at [1500, 209] on icon at bounding box center [1501, 207] width 14 height 14
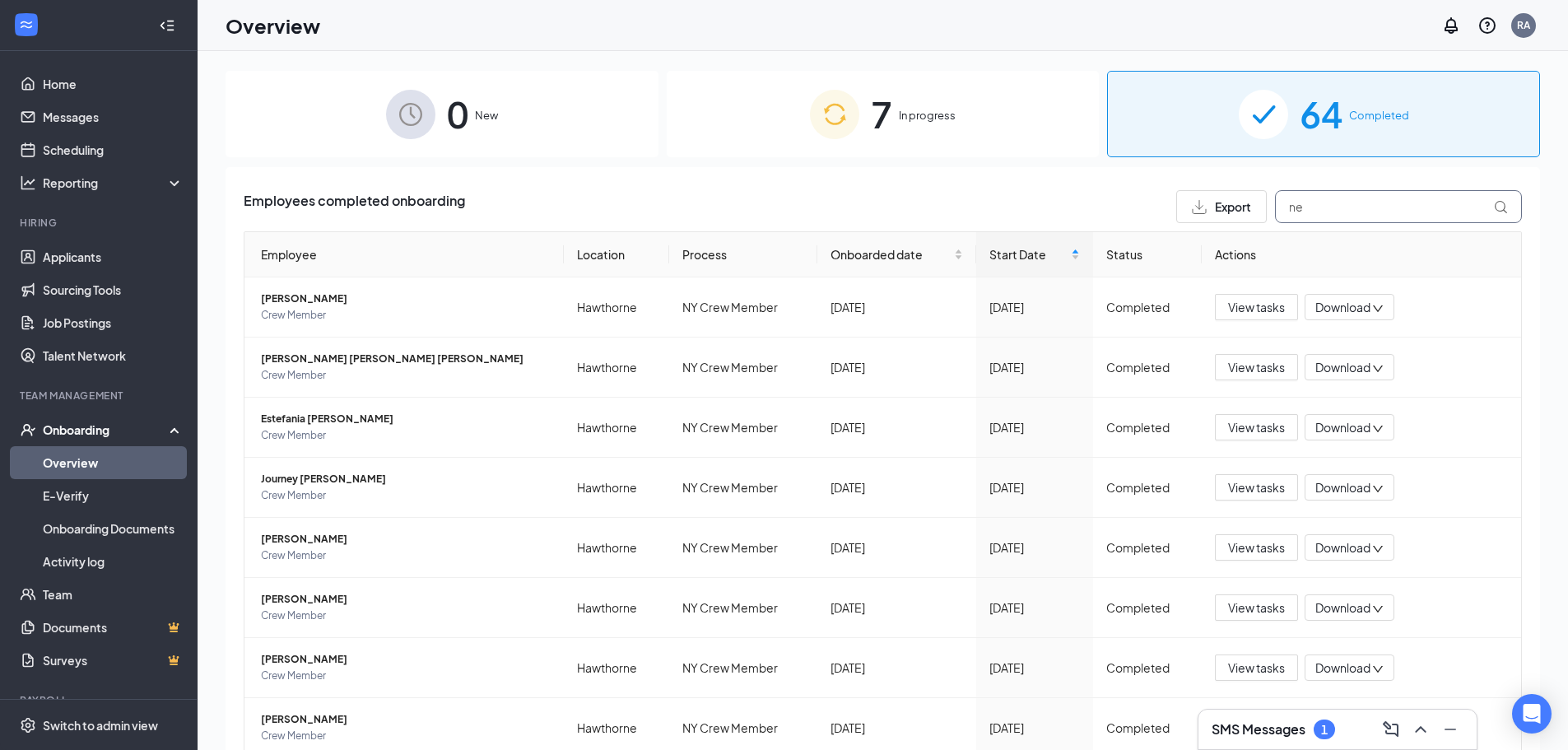
type input "n"
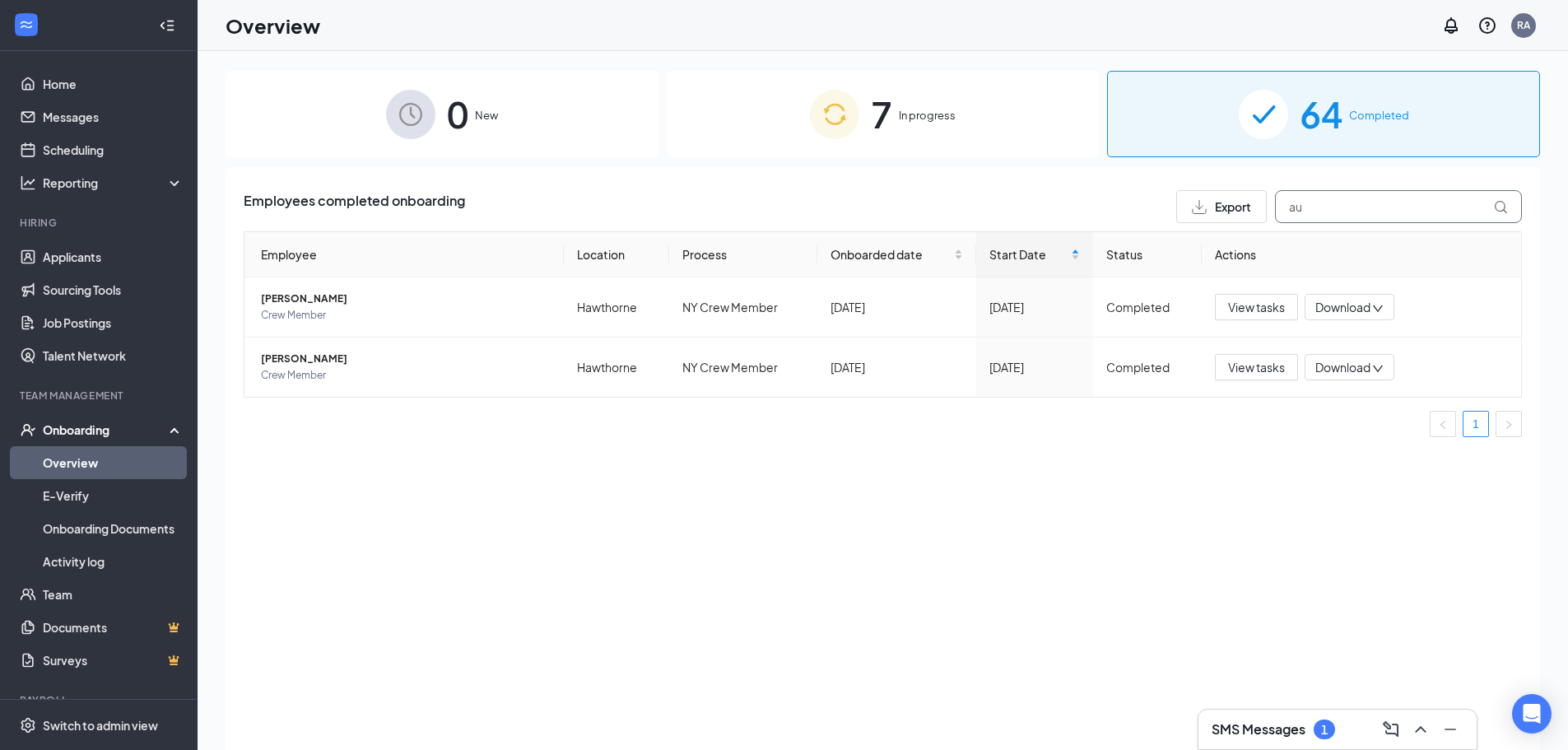
scroll to position [0, 789]
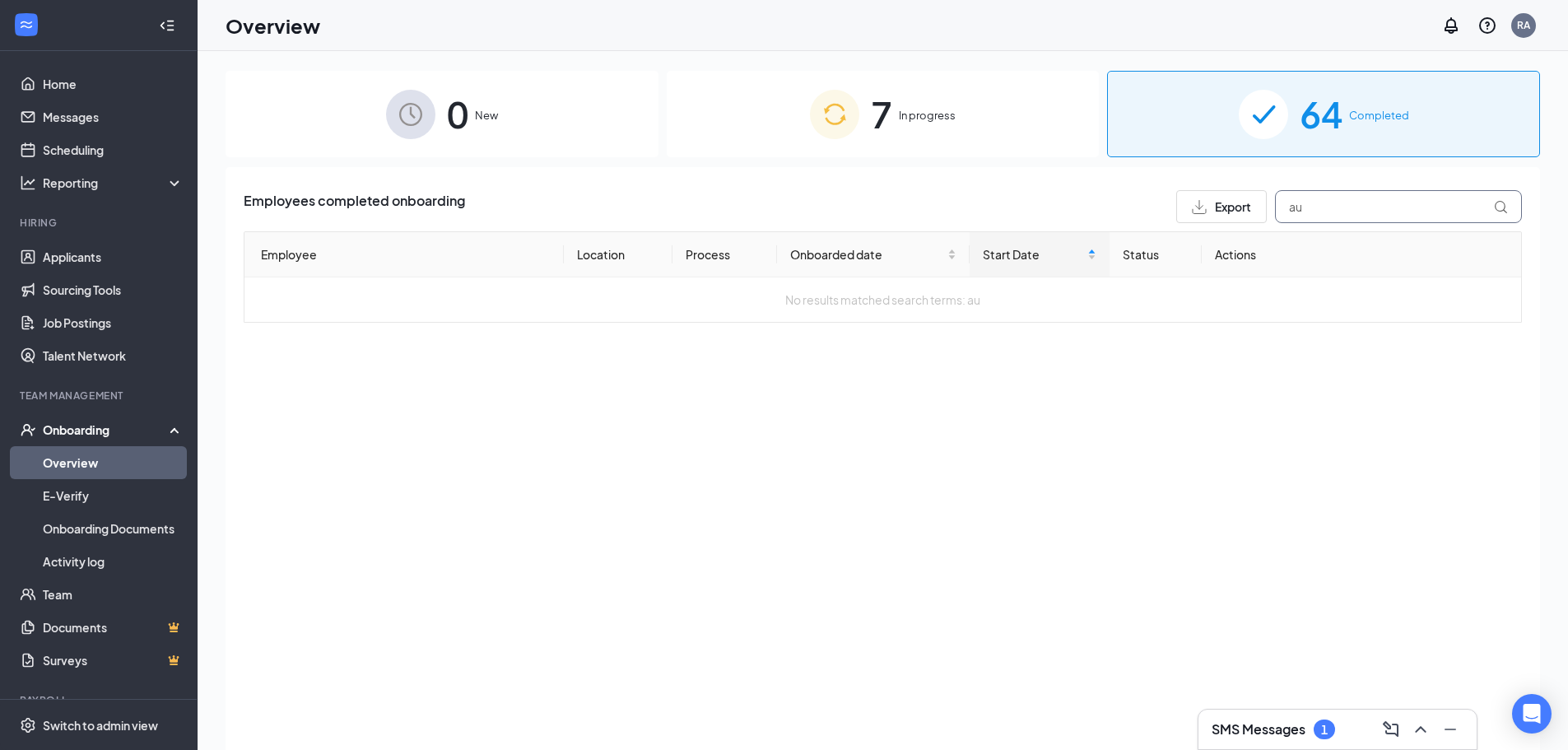
click at [1356, 215] on input "au" at bounding box center [1398, 207] width 247 height 33
type input "au"
click at [57, 463] on link "Overview" at bounding box center [113, 462] width 141 height 33
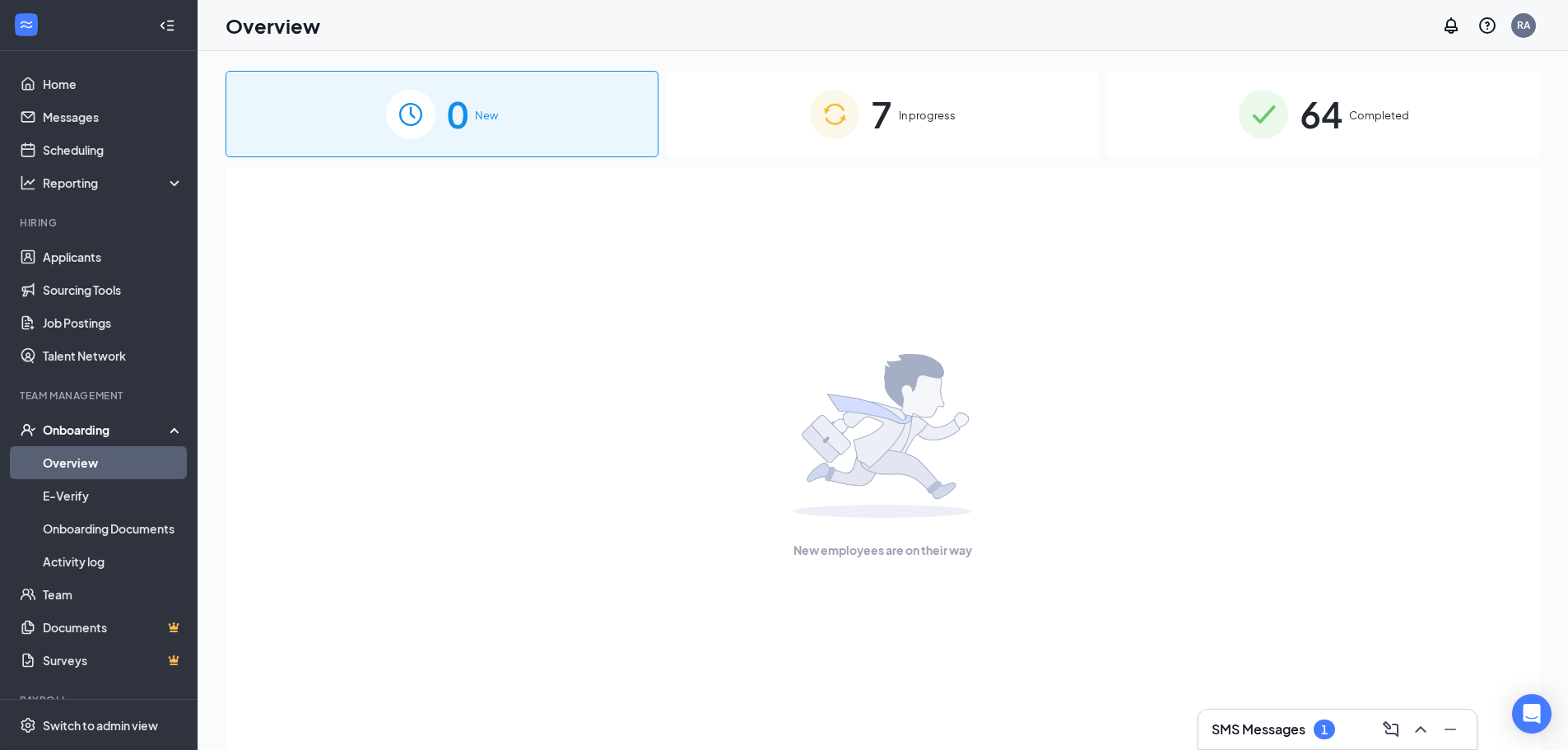
click at [1287, 110] on img at bounding box center [1263, 115] width 49 height 49
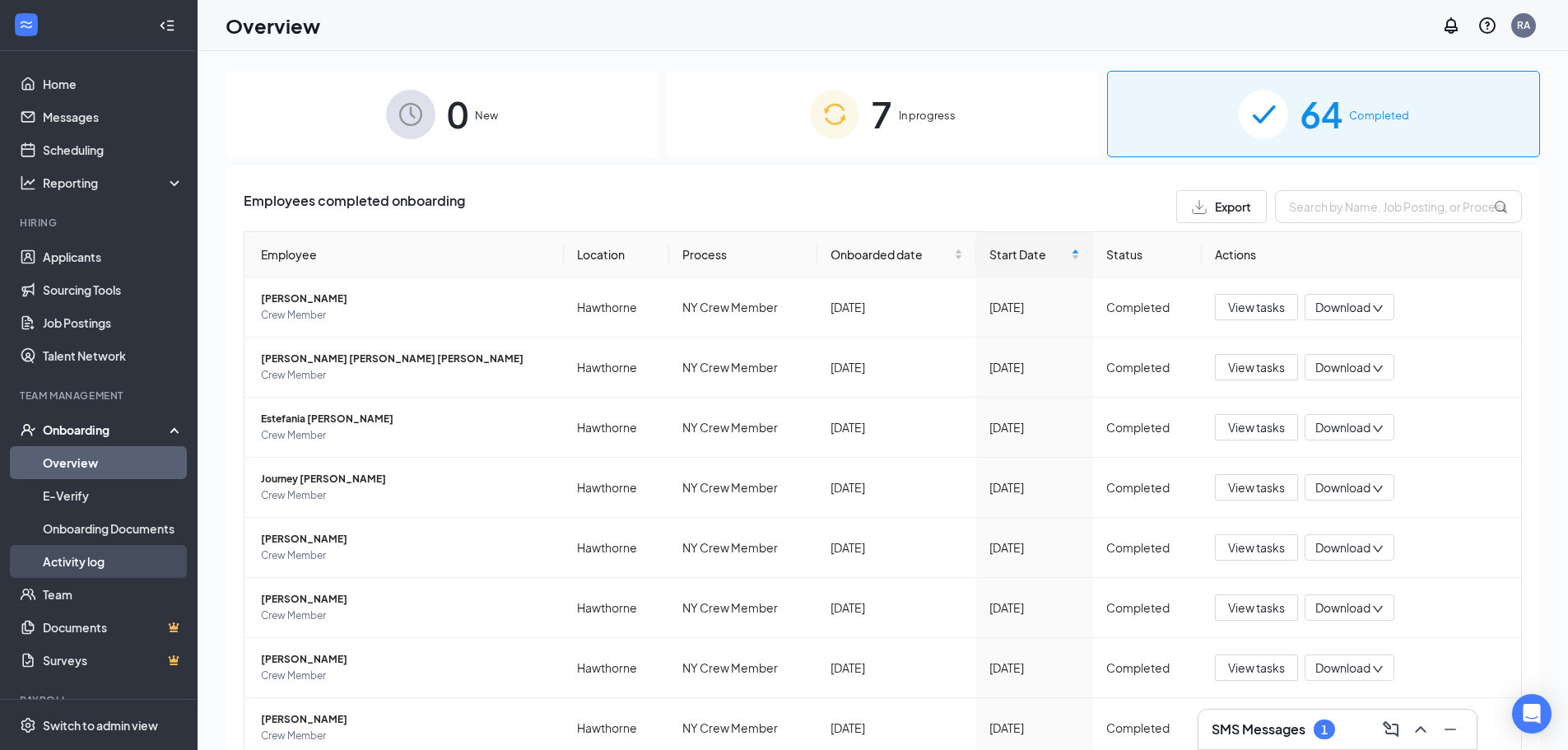
click at [57, 557] on link "Activity log" at bounding box center [113, 562] width 141 height 33
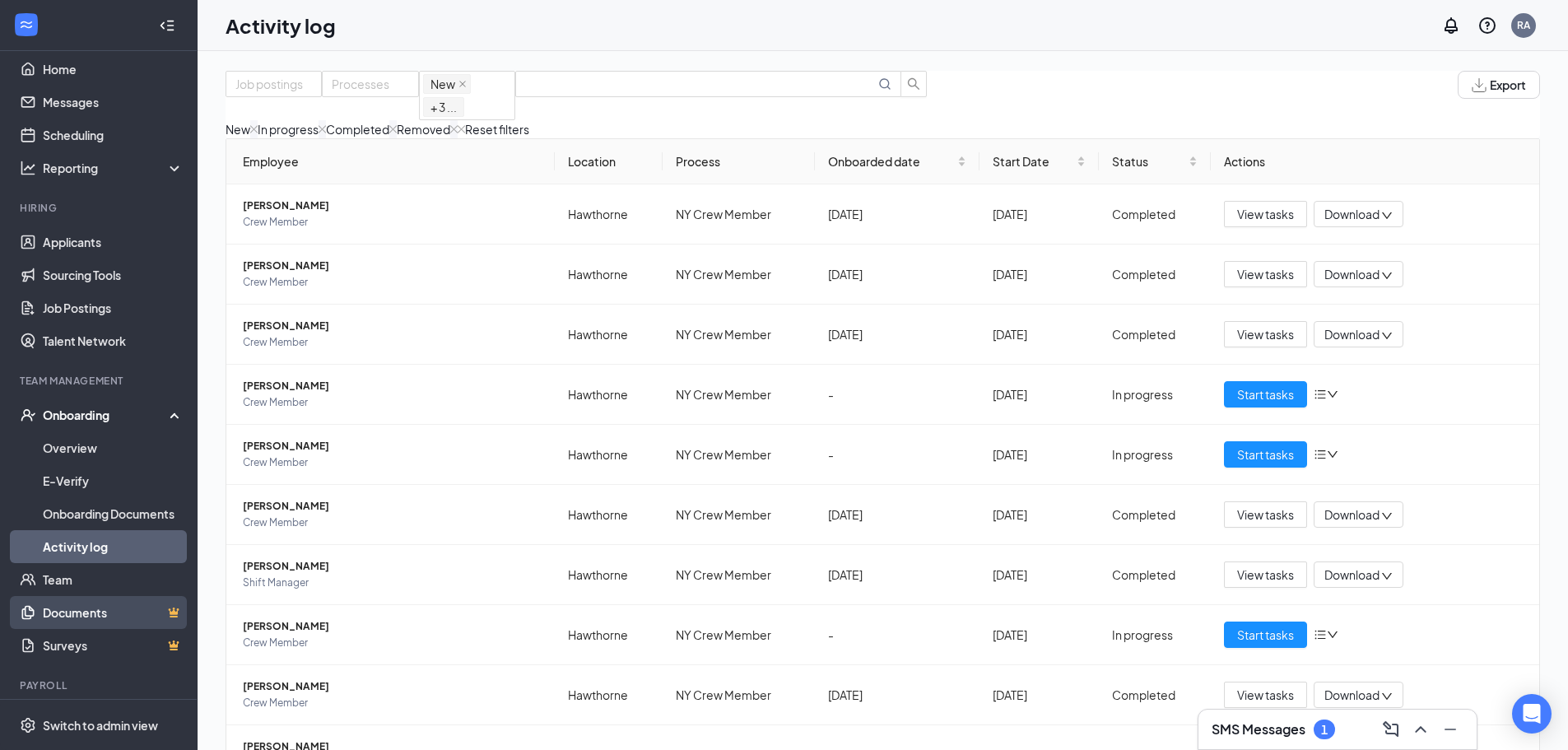
scroll to position [58, 0]
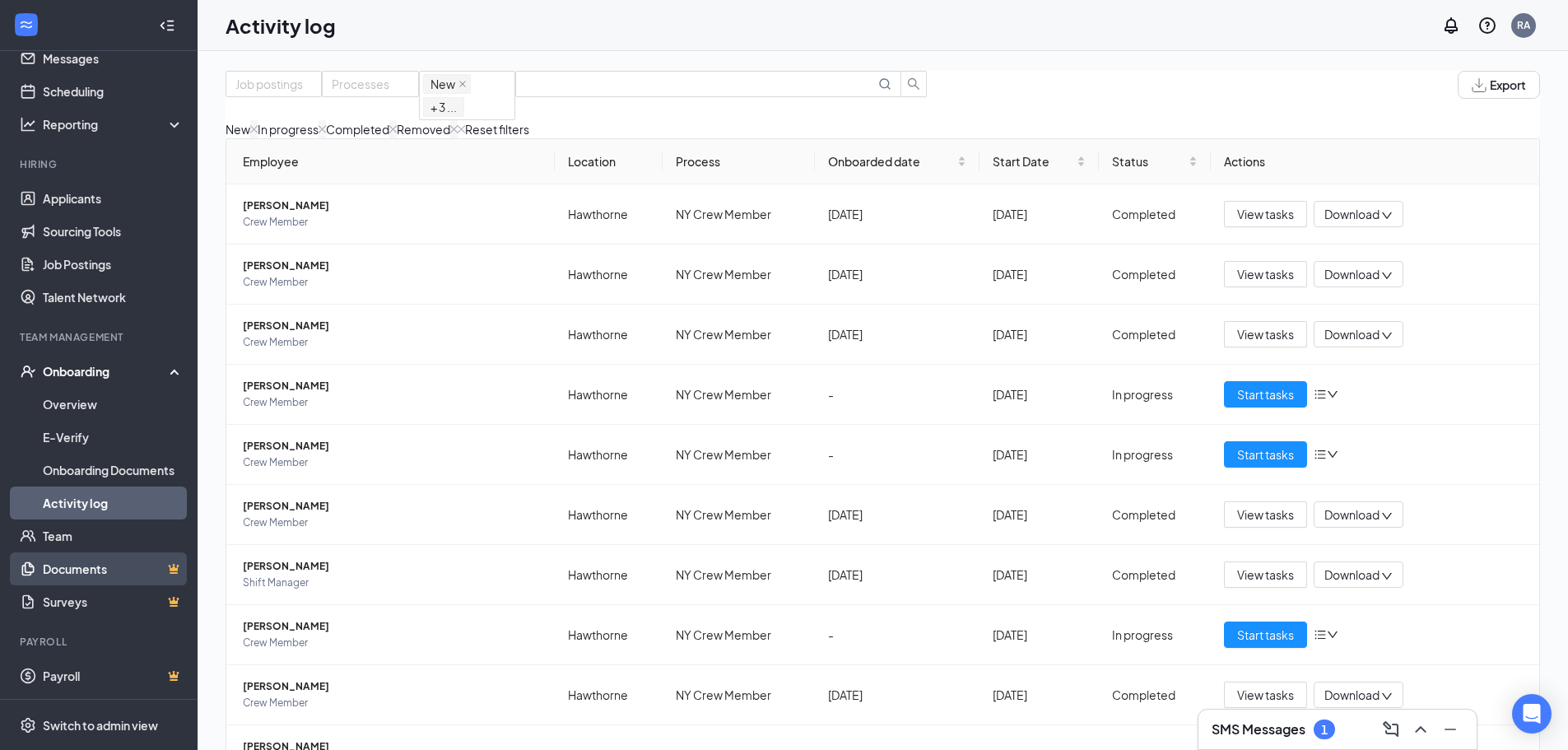
click at [75, 566] on link "Documents" at bounding box center [113, 569] width 141 height 33
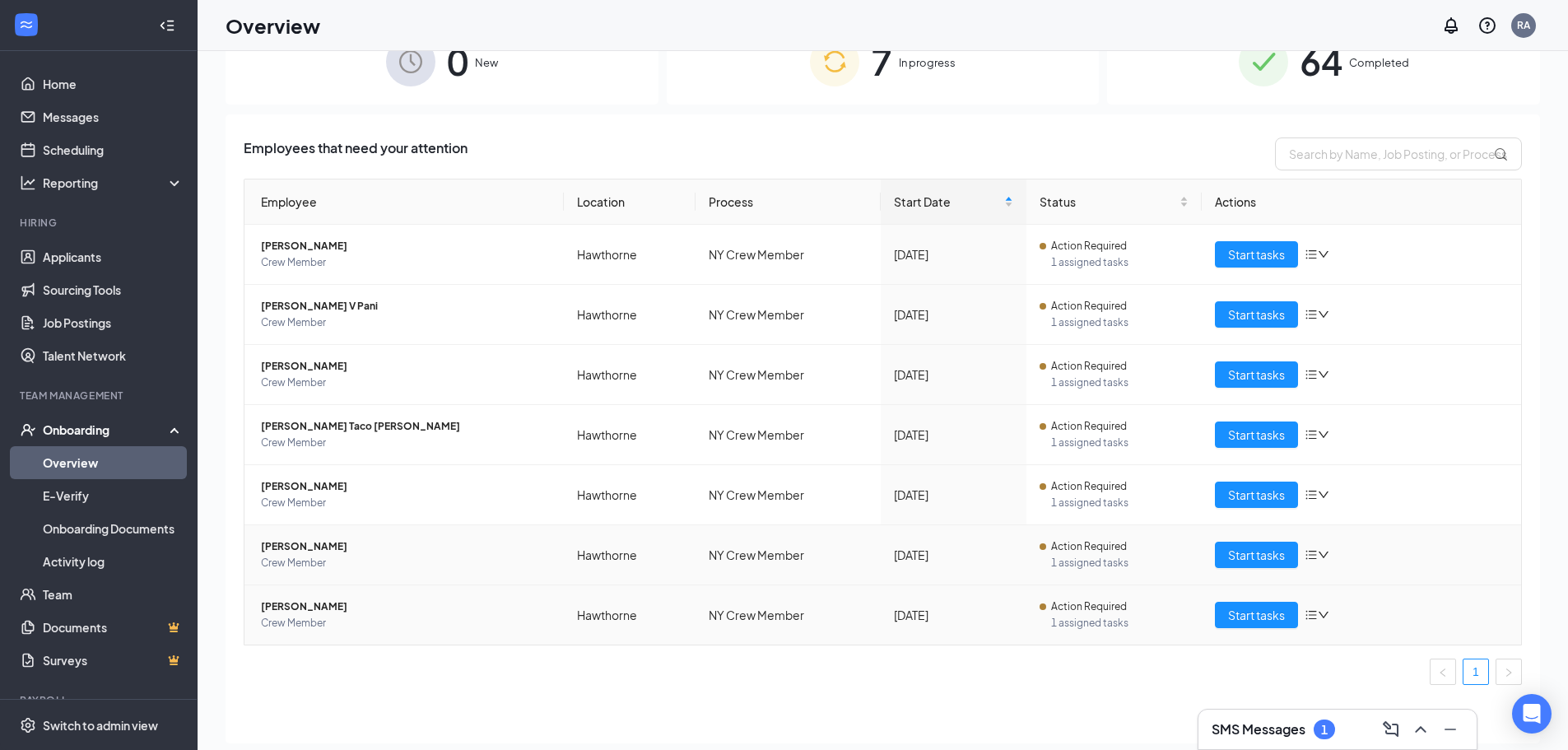
scroll to position [74, 0]
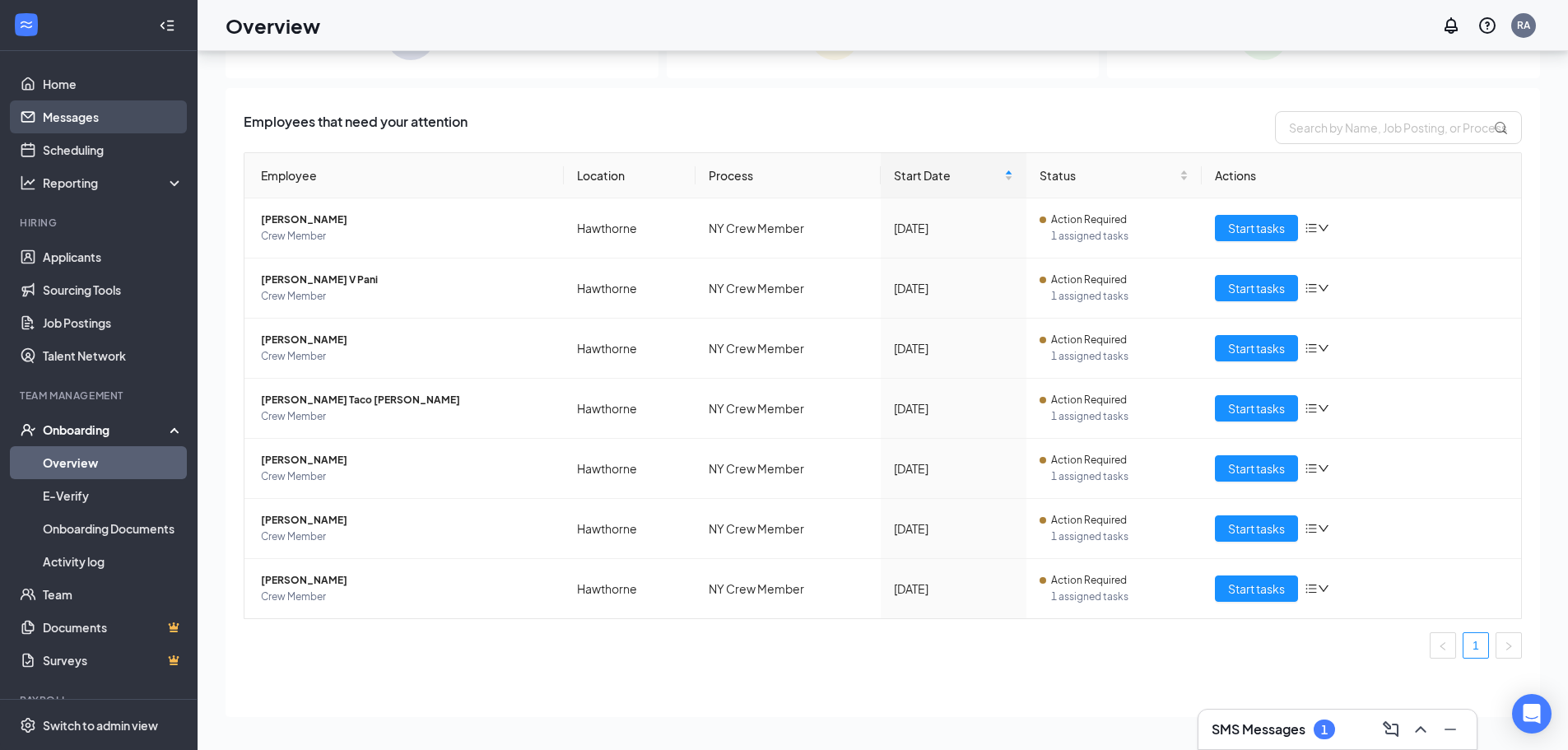
click at [75, 116] on link "Messages" at bounding box center [113, 117] width 141 height 33
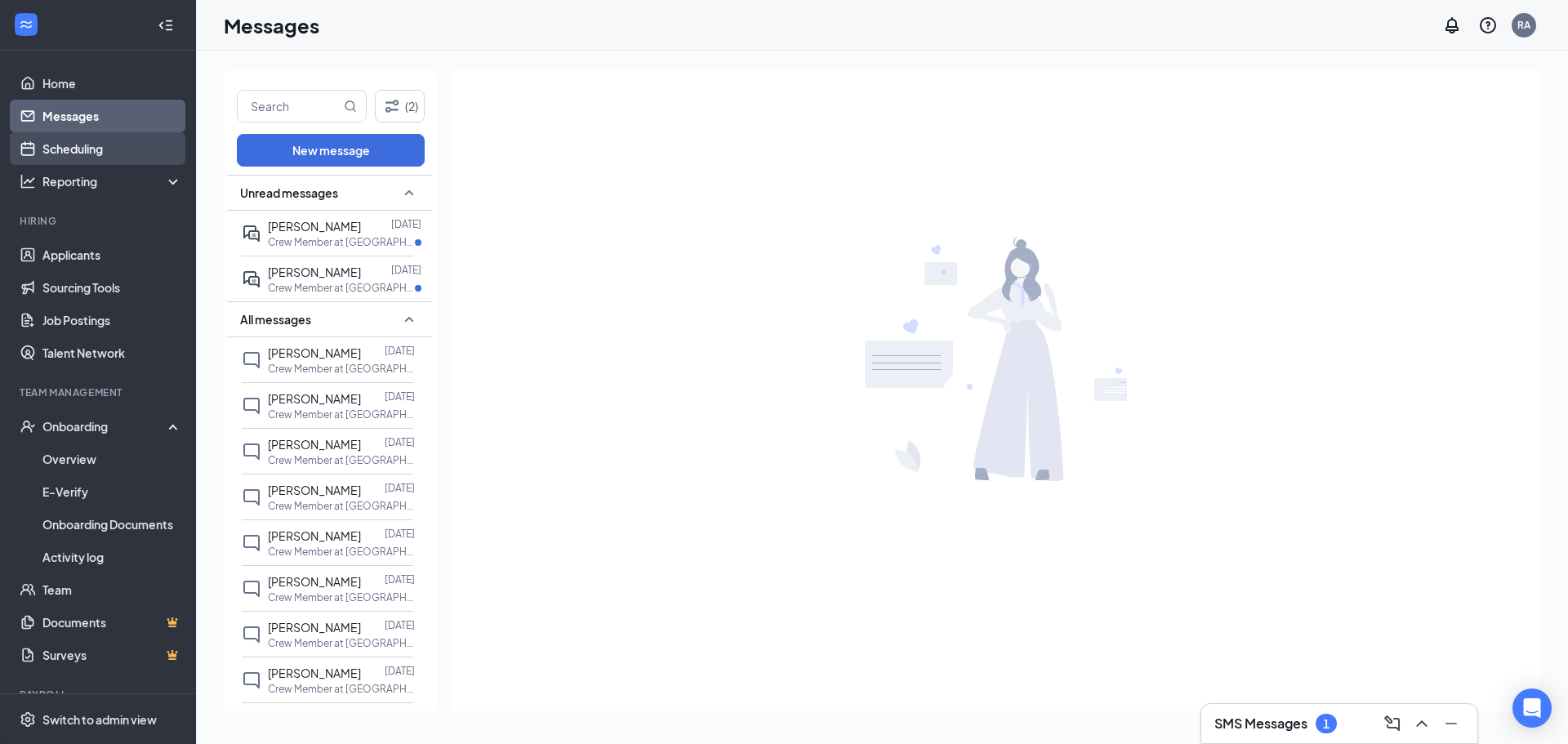
click at [70, 152] on link "Scheduling" at bounding box center [112, 149] width 140 height 33
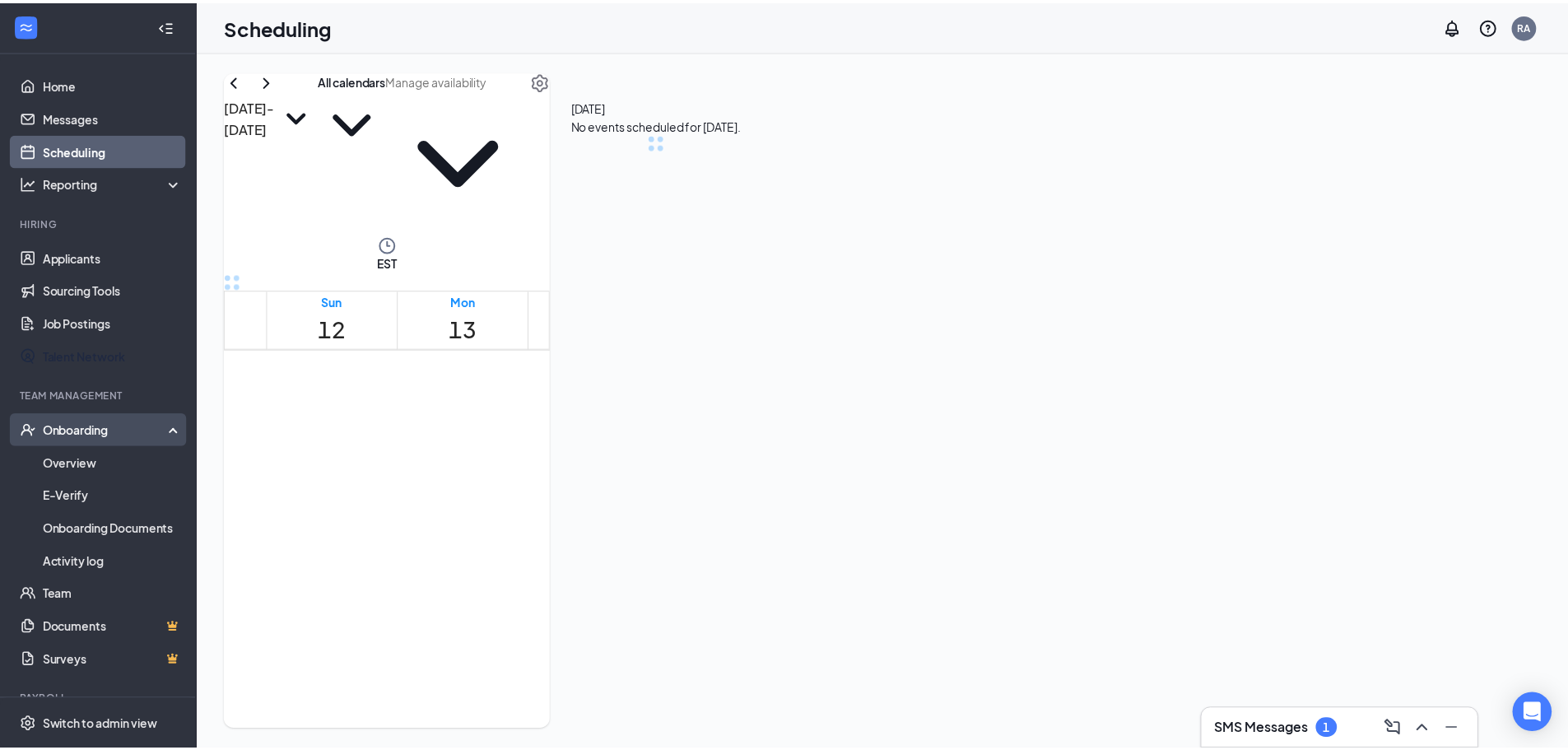
scroll to position [809, 0]
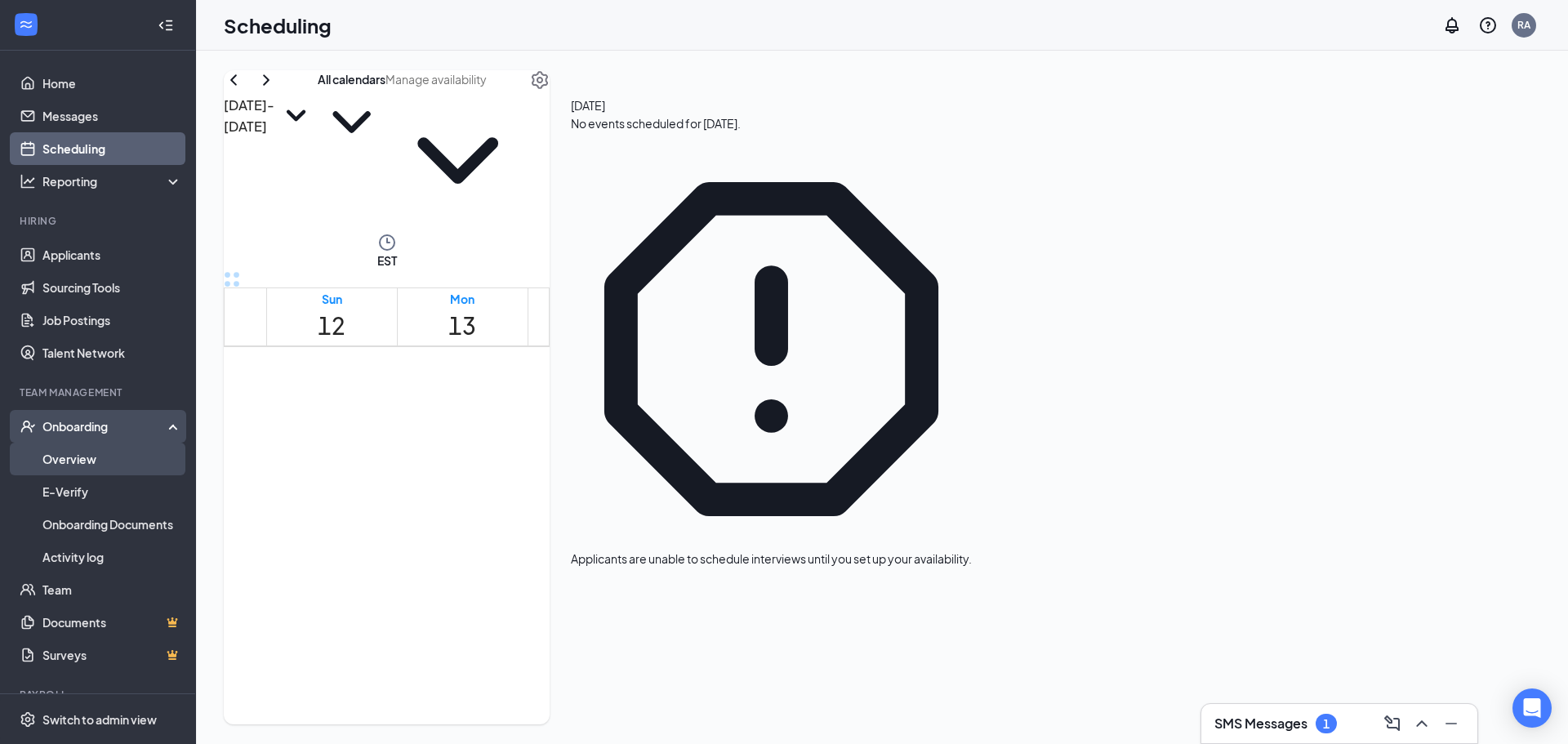
click at [70, 457] on link "Overview" at bounding box center [112, 459] width 140 height 33
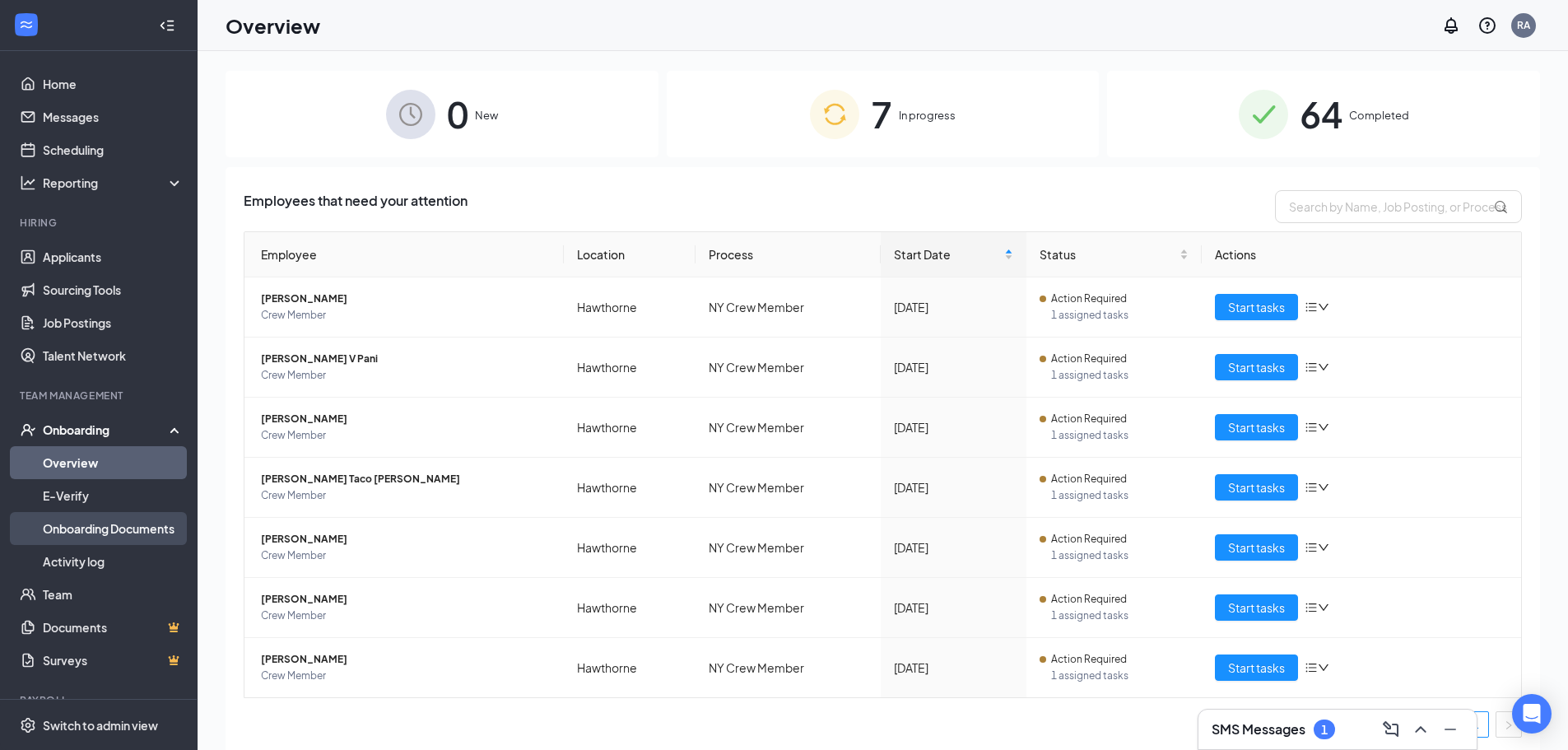
click at [68, 525] on link "Onboarding Documents" at bounding box center [113, 529] width 141 height 33
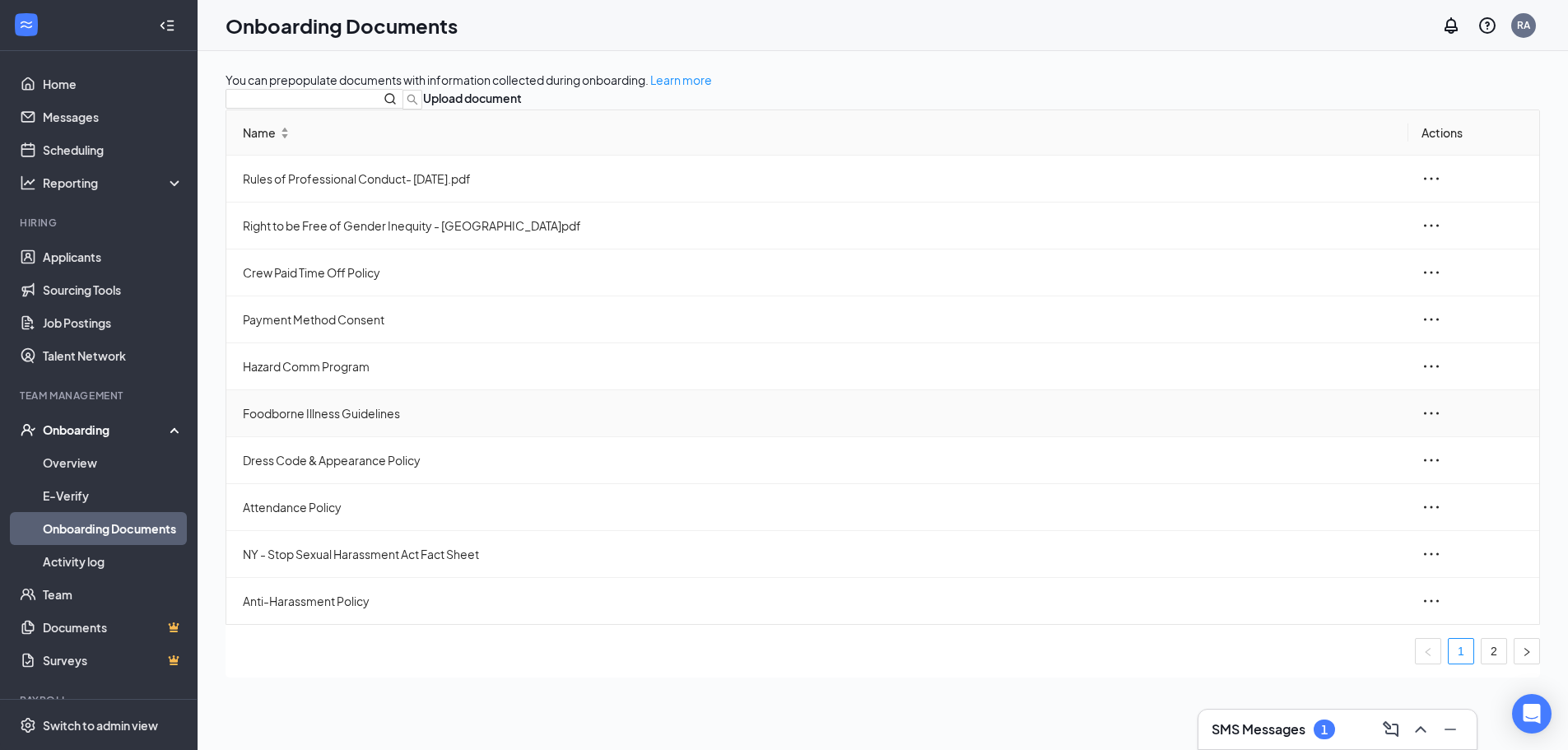
click at [1421, 423] on icon "ellipsis" at bounding box center [1431, 413] width 20 height 20
click at [1343, 512] on div "View and download" at bounding box center [1301, 509] width 125 height 20
